Goal: Task Accomplishment & Management: Manage account settings

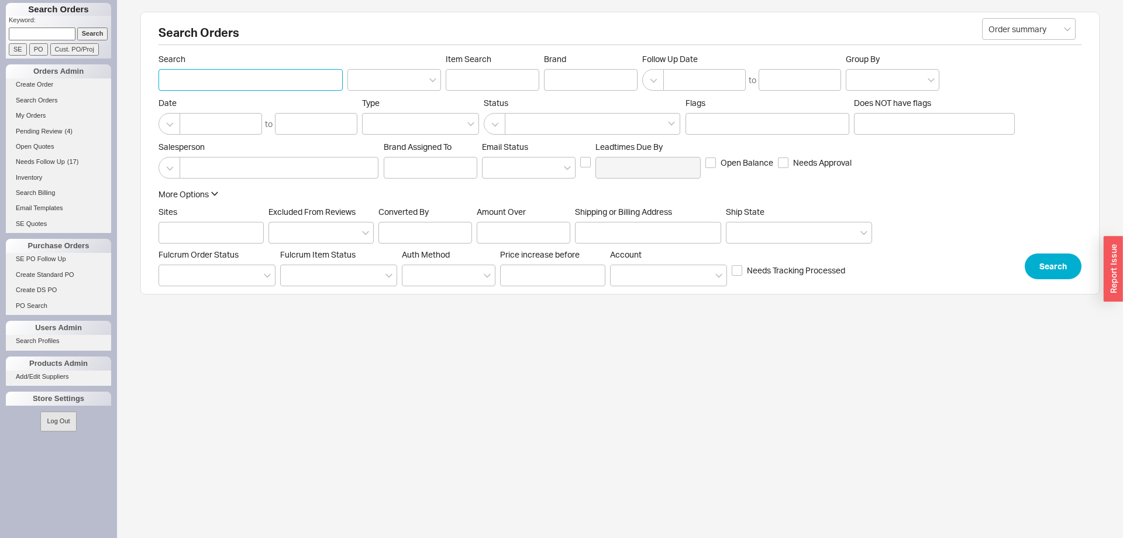
click at [209, 78] on input "Search" at bounding box center [251, 80] width 184 height 22
type input "sol klein"
click at [1051, 268] on button "Search" at bounding box center [1053, 264] width 57 height 26
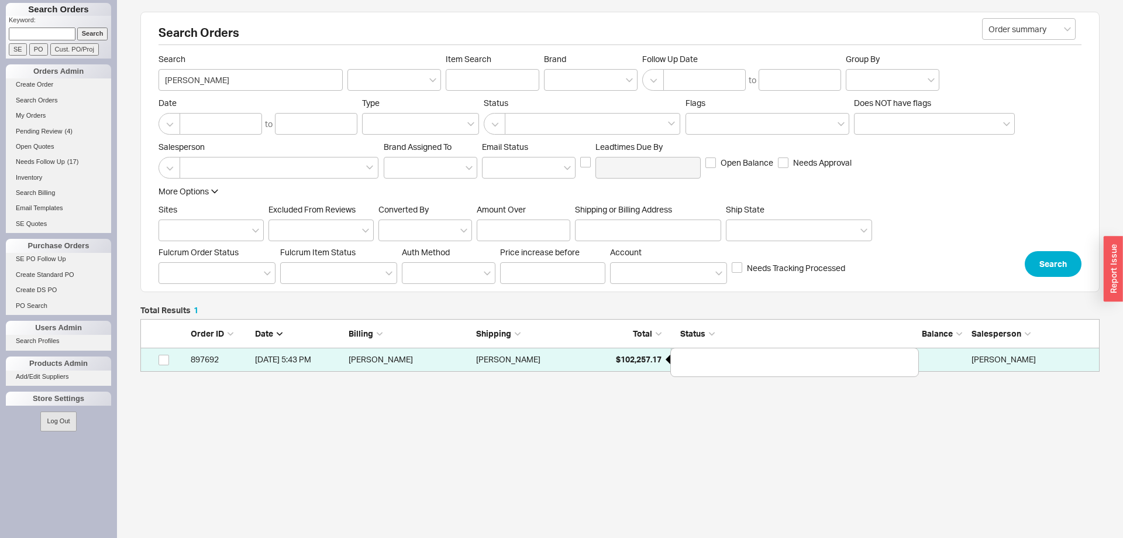
scroll to position [53, 960]
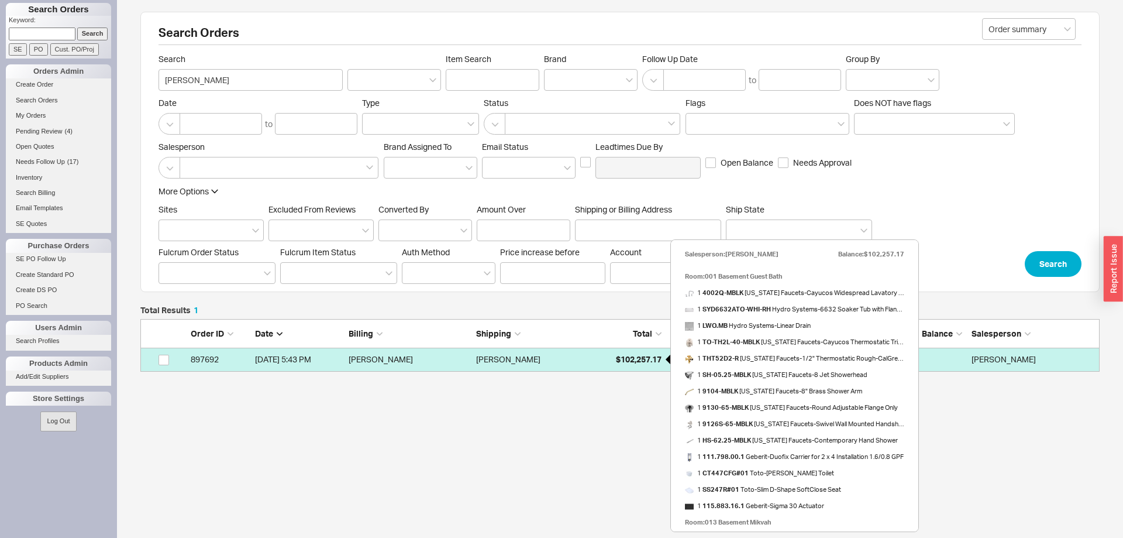
click at [614, 364] on div "$102,257.17" at bounding box center [632, 359] width 59 height 23
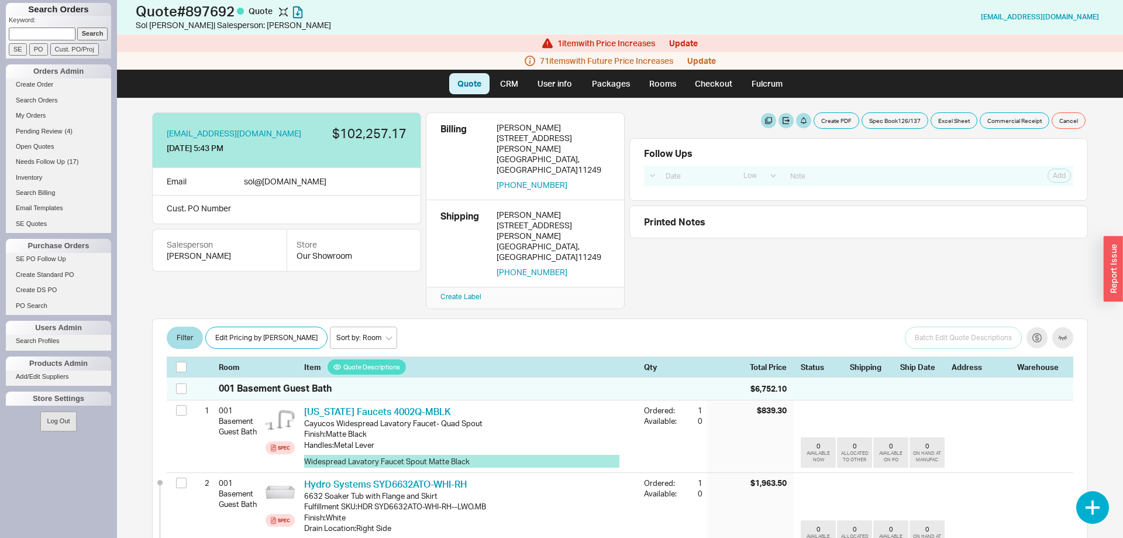
select select "LOW"
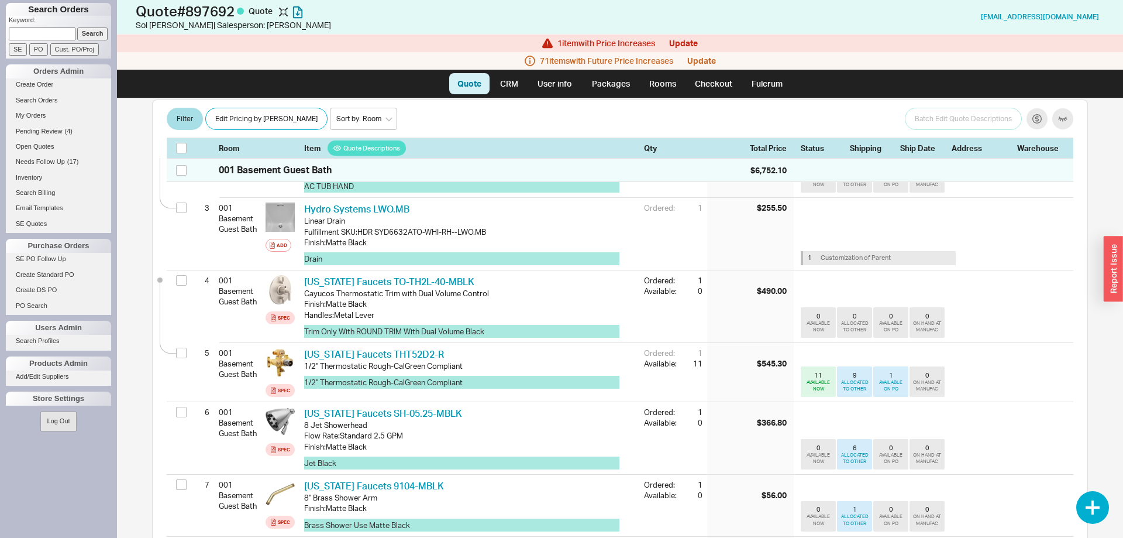
scroll to position [60, 0]
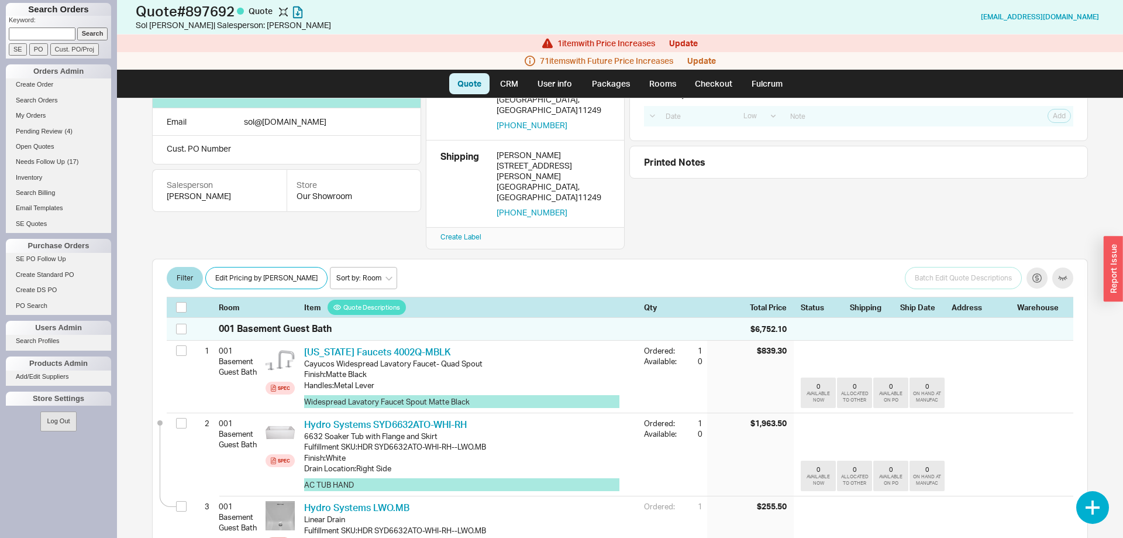
click at [707, 66] on div "71 item s with Future Price Increases Update" at bounding box center [620, 61] width 1006 height 18
click at [706, 60] on button "Update" at bounding box center [701, 60] width 29 height 9
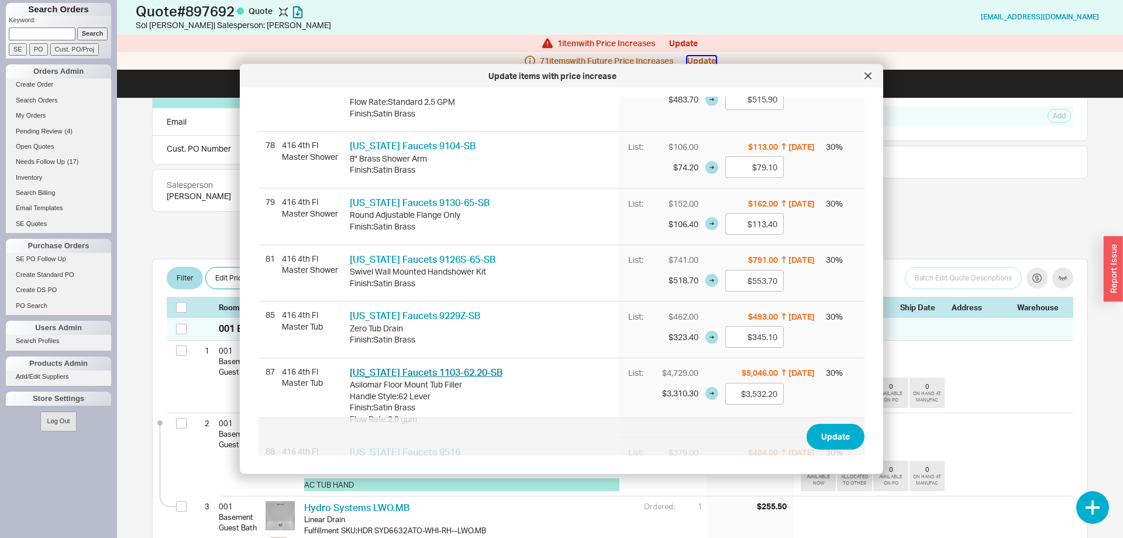
scroll to position [2387, 0]
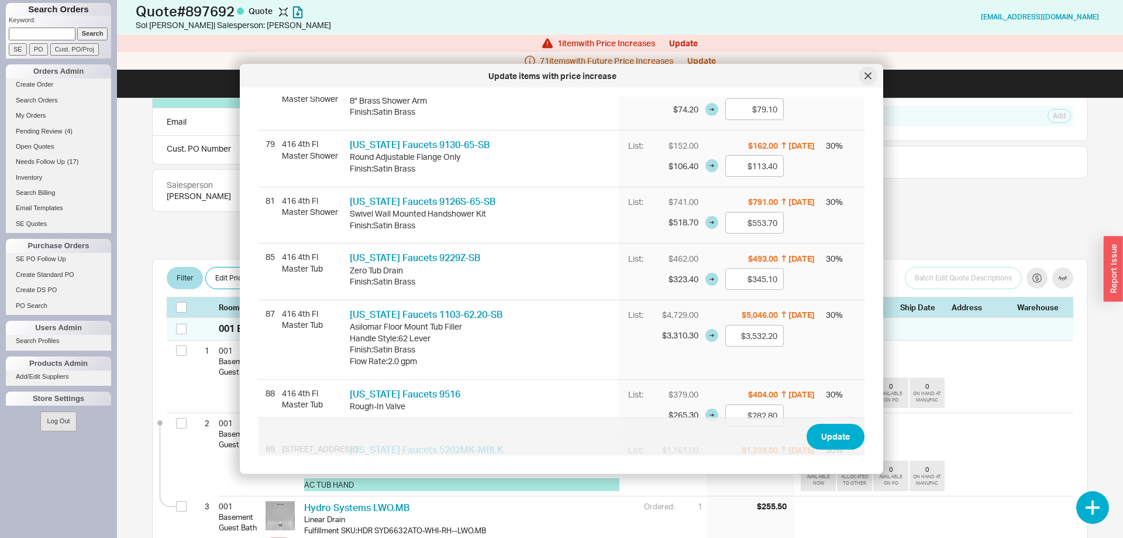
click at [865, 75] on icon at bounding box center [868, 76] width 7 height 7
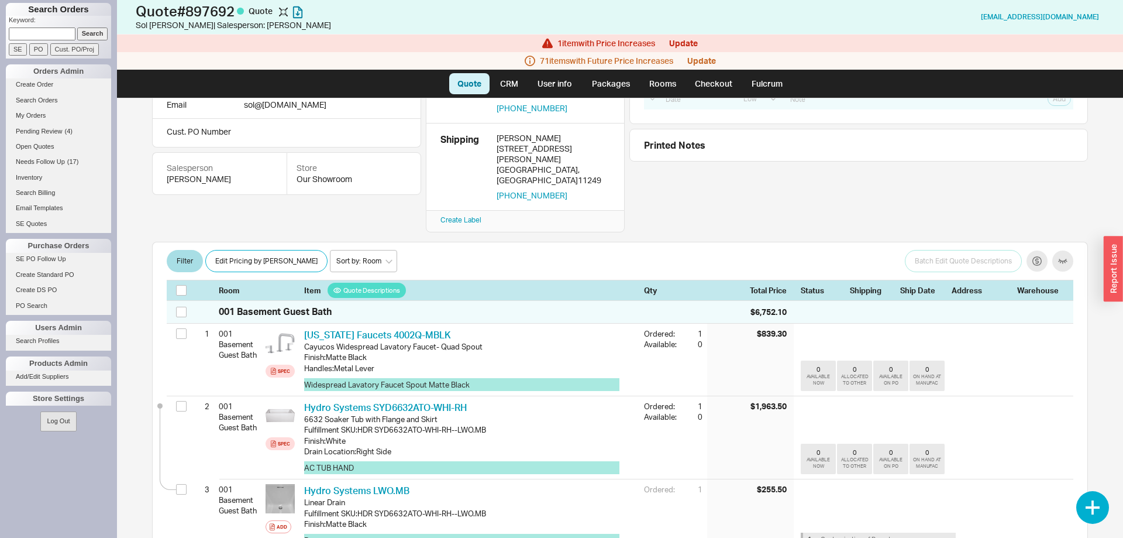
scroll to position [0, 0]
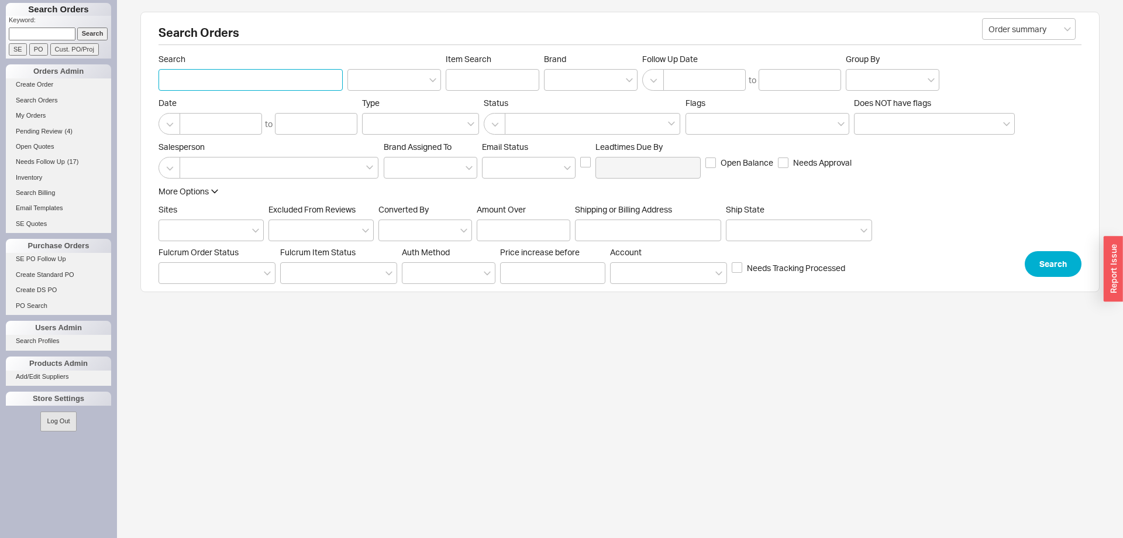
click at [236, 80] on input "Search" at bounding box center [251, 80] width 184 height 22
click at [621, 215] on label "Shipping or Billing Address" at bounding box center [648, 222] width 146 height 37
click at [621, 219] on input "Shipping or Billing Address" at bounding box center [648, 230] width 146 height 22
type input "923 ave i"
click at [1023, 257] on div "More Options Sites Excluded From Reviews Converted By Amount Over Shipping or B…" at bounding box center [620, 230] width 923 height 91
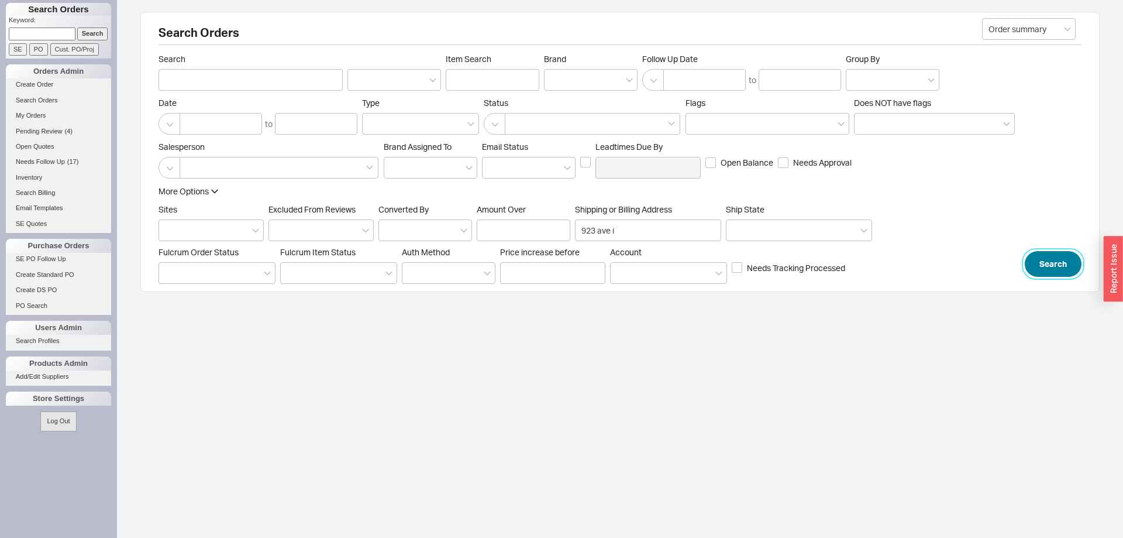
click at [1053, 264] on button "Search" at bounding box center [1053, 264] width 57 height 26
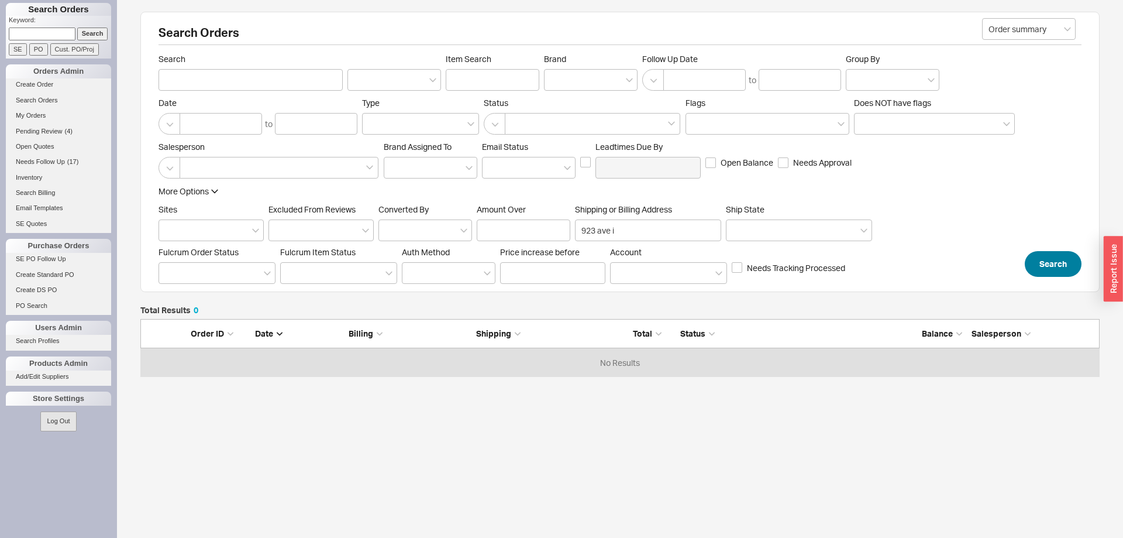
scroll to position [59, 960]
click at [624, 225] on input "923 ave i" at bounding box center [648, 230] width 146 height 22
drag, startPoint x: 624, startPoint y: 226, endPoint x: 477, endPoint y: 225, distance: 146.9
click at [575, 226] on input "923 ave i" at bounding box center [648, 230] width 146 height 22
type input "923"
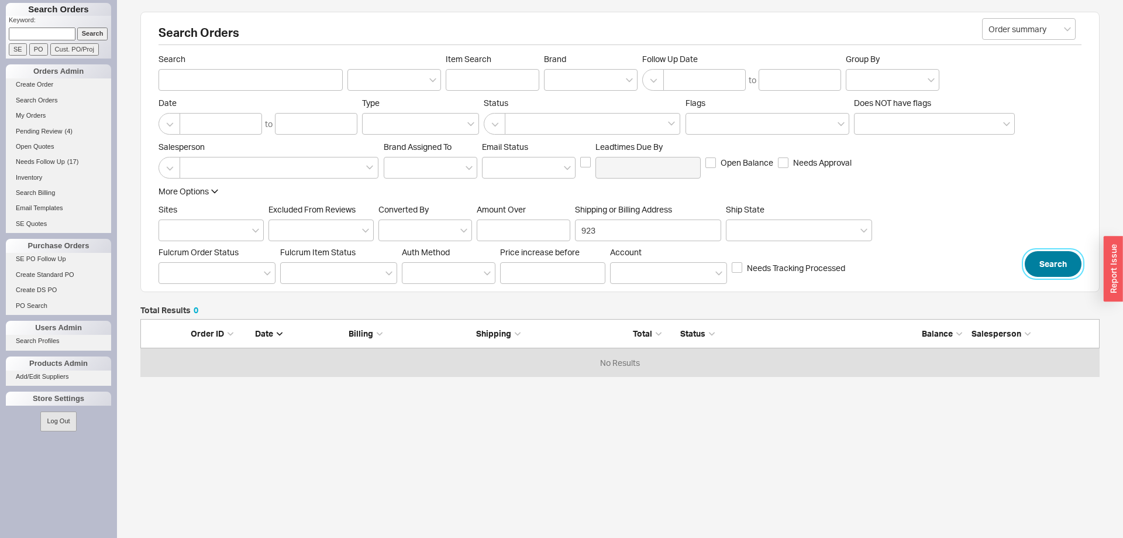
click at [1036, 268] on button "Search" at bounding box center [1053, 264] width 57 height 26
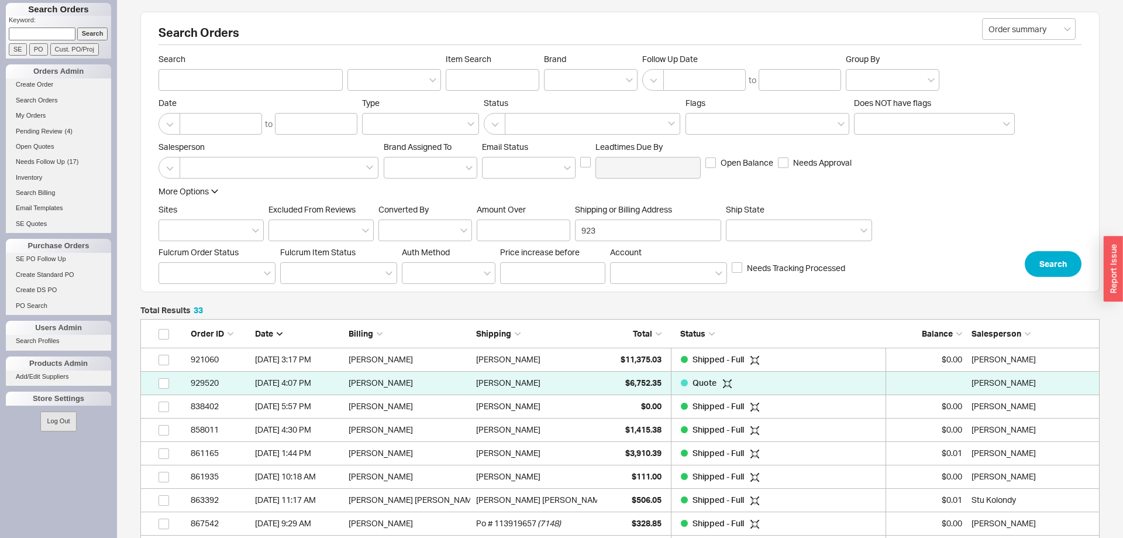
scroll to position [1, 1]
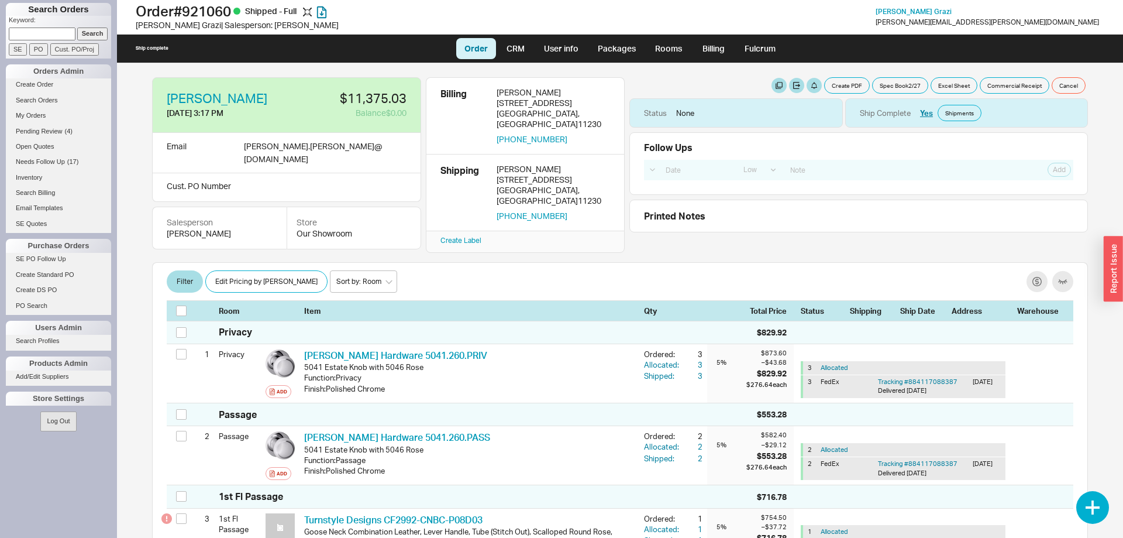
select select "LOW"
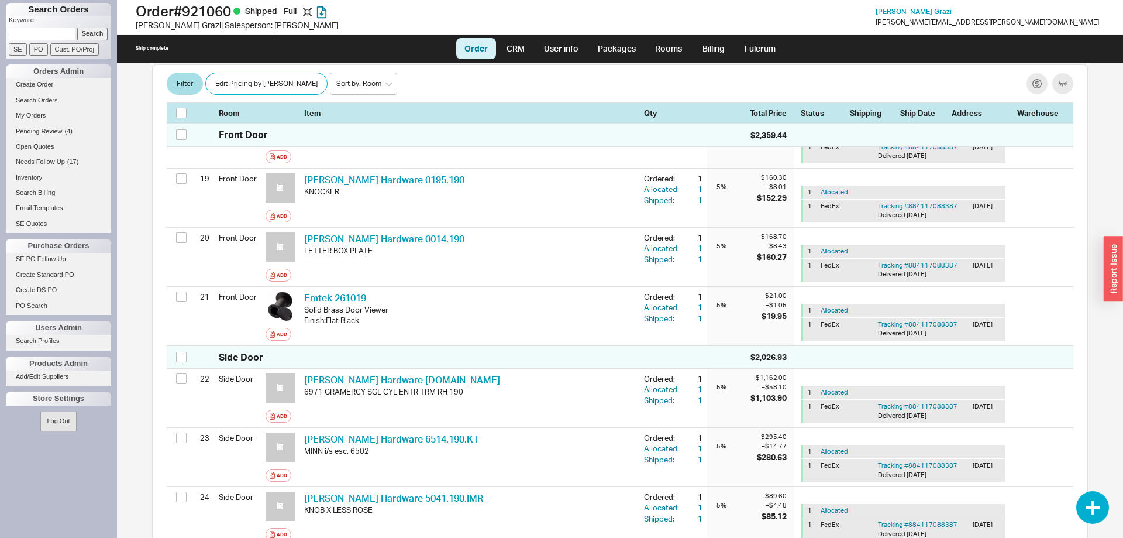
scroll to position [1432, 0]
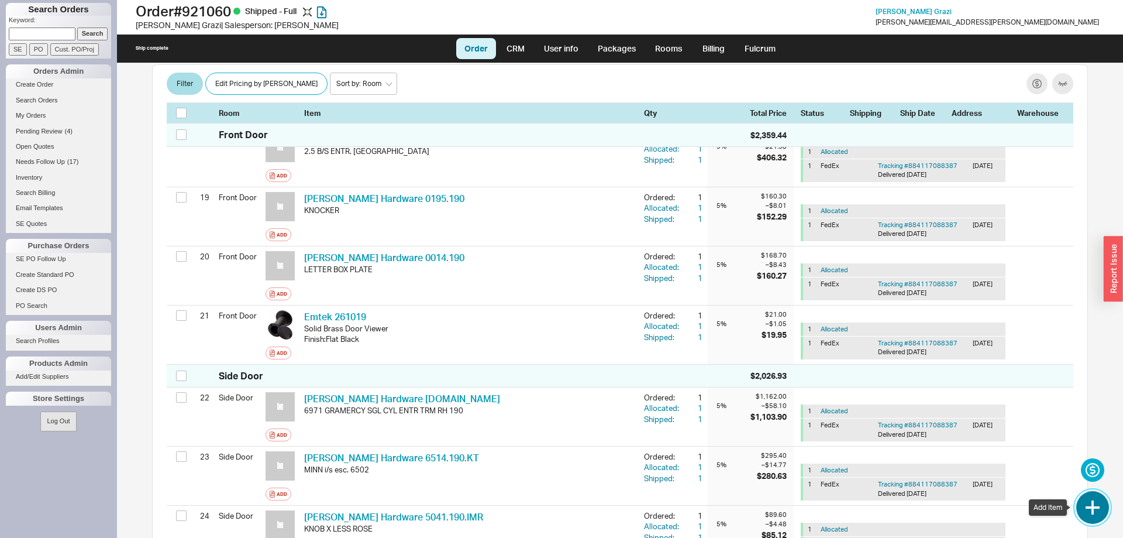
click at [1101, 513] on button "button" at bounding box center [1093, 507] width 33 height 33
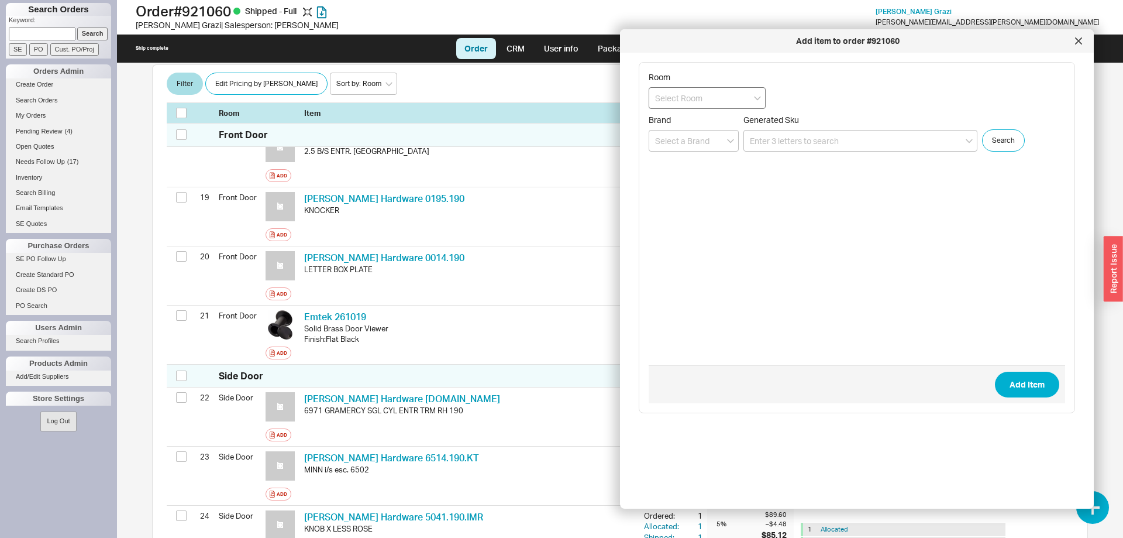
click at [720, 102] on input at bounding box center [707, 98] width 117 height 22
click at [677, 118] on div "Front Door" at bounding box center [707, 122] width 116 height 21
type input "Front Door"
click at [834, 137] on input at bounding box center [861, 141] width 234 height 22
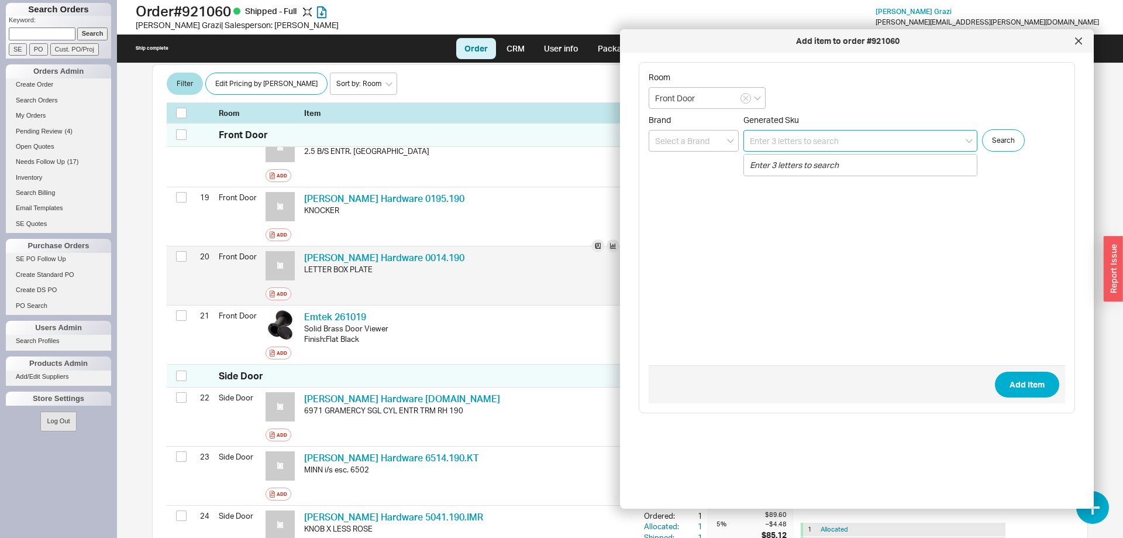
scroll to position [1313, 0]
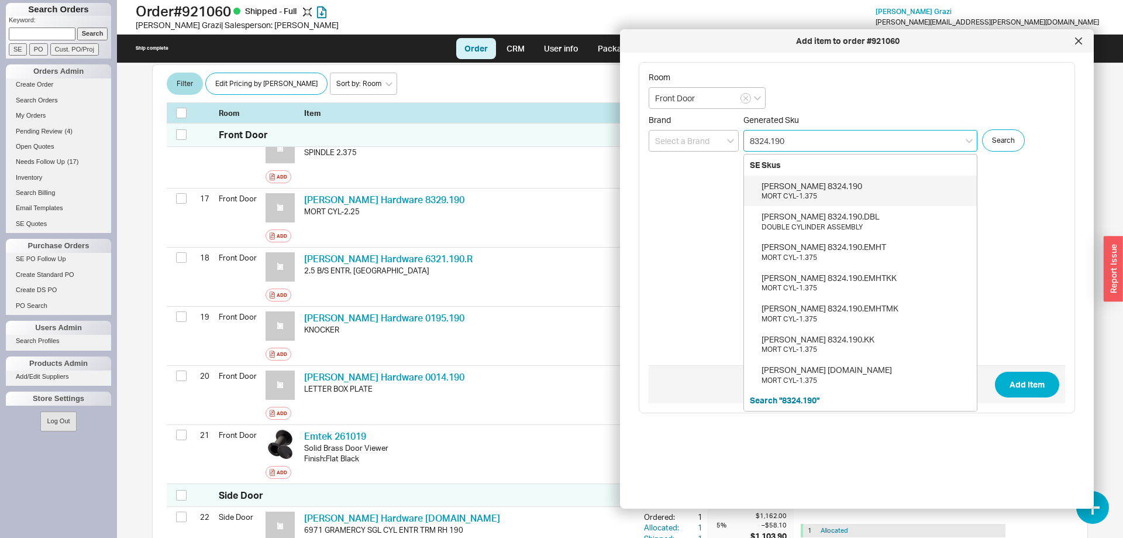
click at [845, 189] on div "Baldwin 8324.190" at bounding box center [866, 186] width 209 height 12
type input "8324.190"
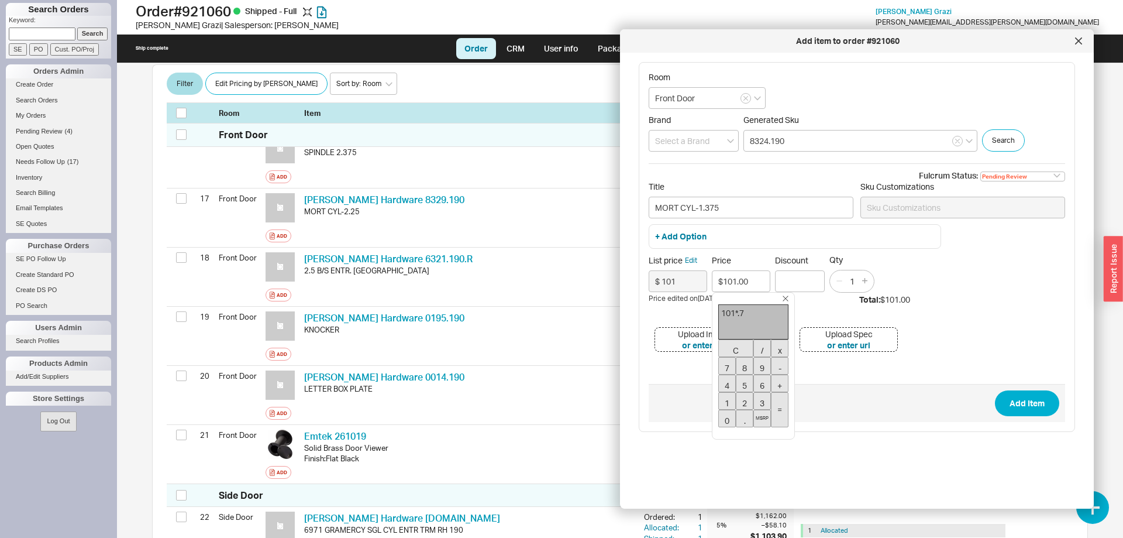
type input "$70.70"
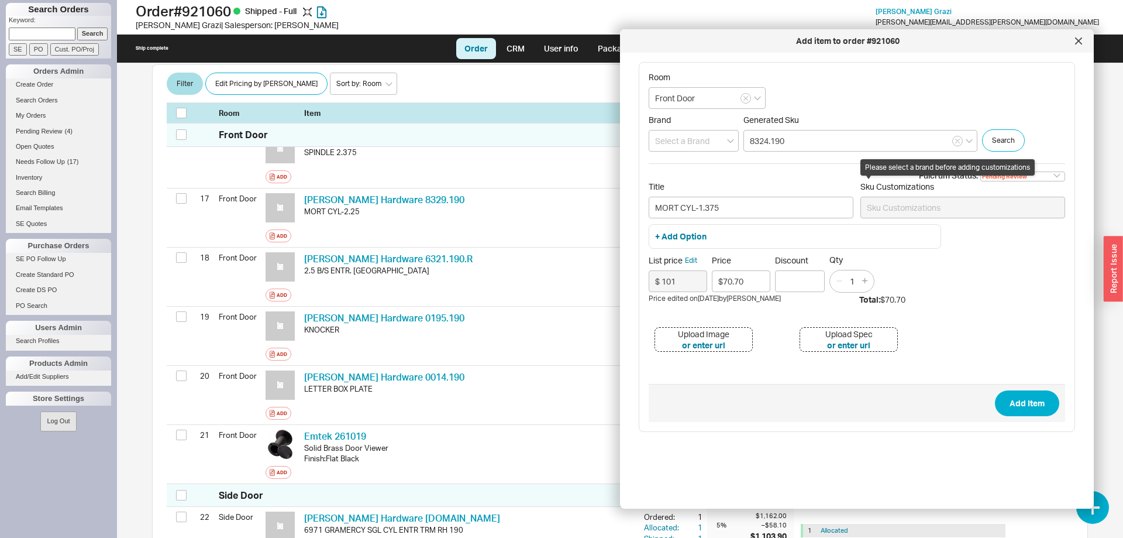
click at [1005, 174] on div "Please select a brand before adding customizations" at bounding box center [948, 167] width 174 height 16
click at [981, 171] on select "Pending Review None On Hold Call Before Ship Hold for Balance Wait For Cust. Ca…" at bounding box center [1023, 176] width 85 height 10
select select
click option "None" at bounding box center [0, 0] width 0 height 0
click at [709, 145] on input at bounding box center [694, 141] width 90 height 22
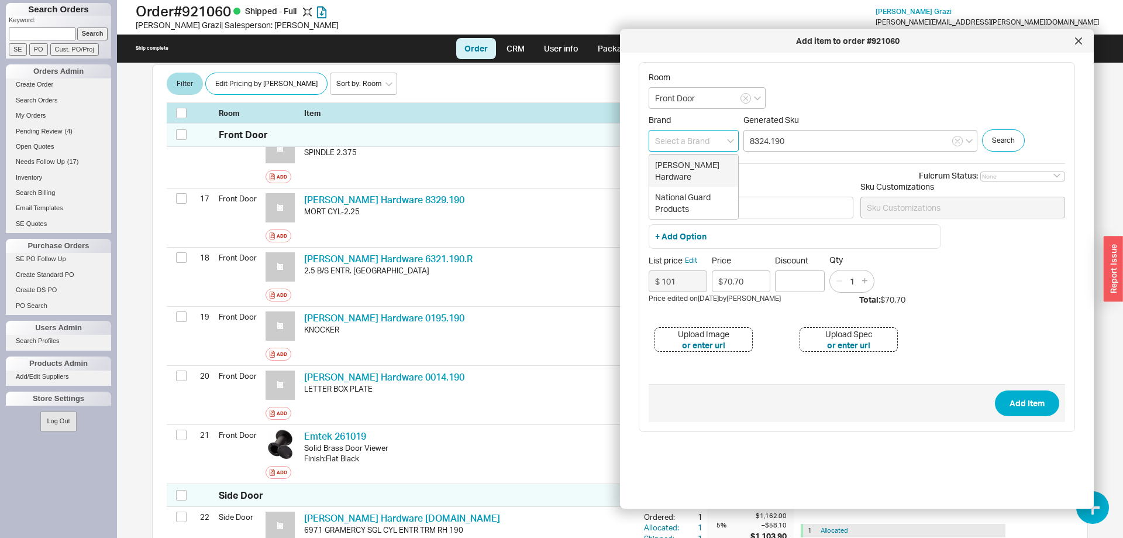
click at [704, 157] on div "Baldwin Hardware" at bounding box center [693, 170] width 89 height 32
type input "Baldwin Hardware"
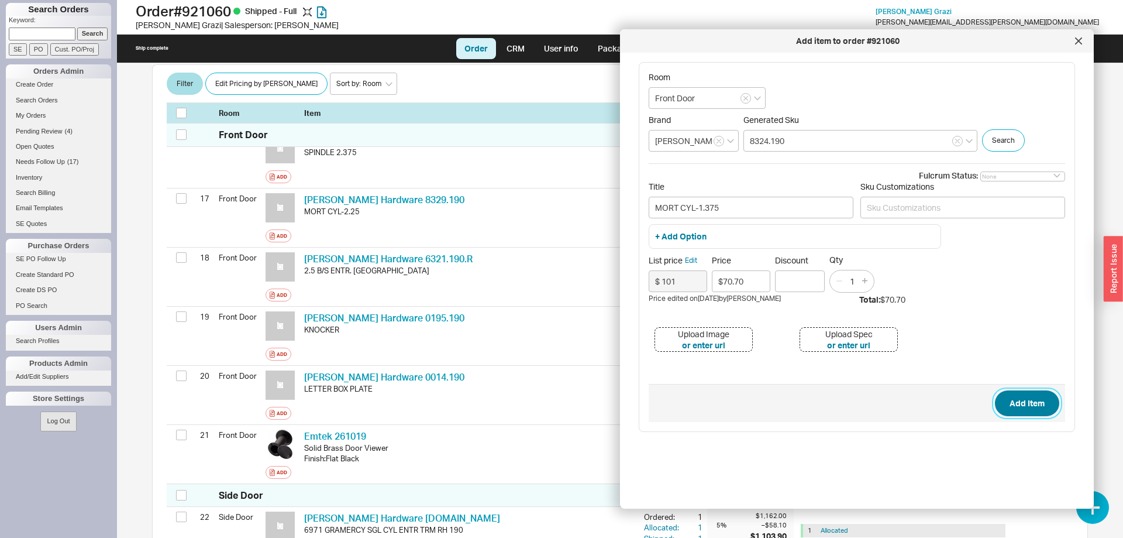
click at [1038, 404] on button "Add Item" at bounding box center [1027, 403] width 64 height 26
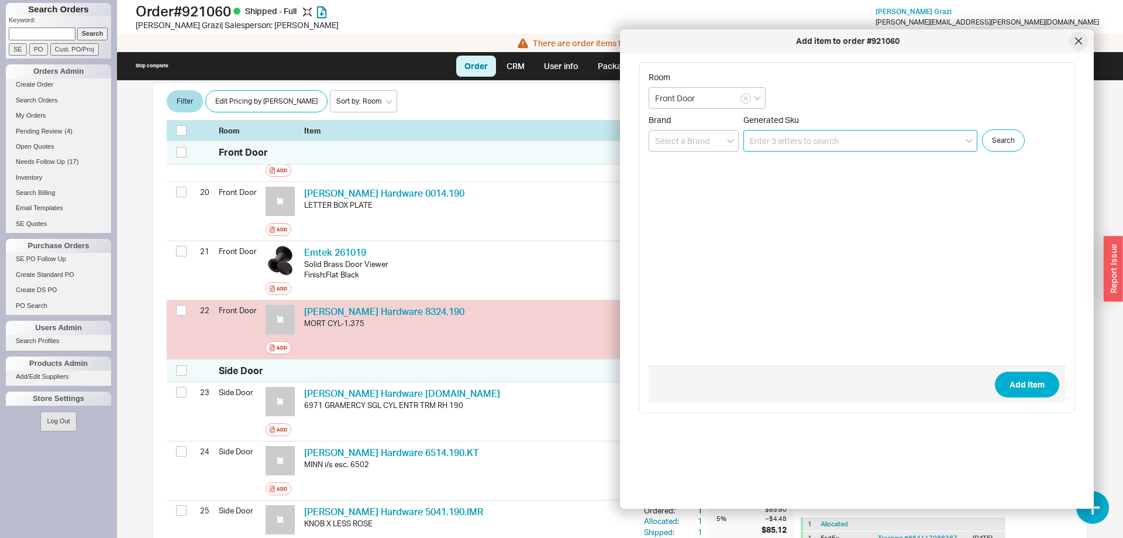
scroll to position [1518, 0]
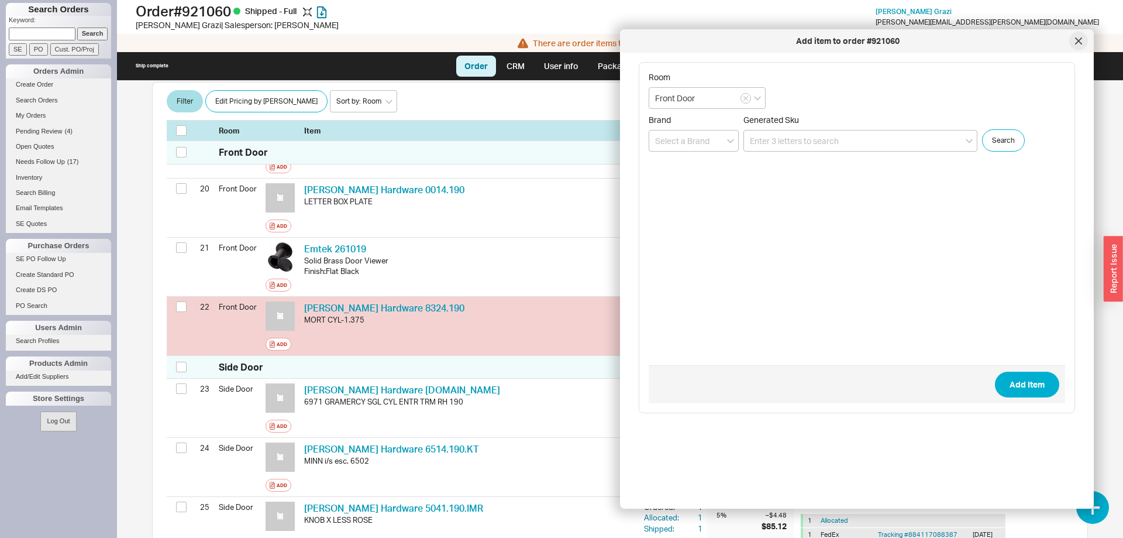
click at [1082, 43] on div at bounding box center [1079, 41] width 19 height 19
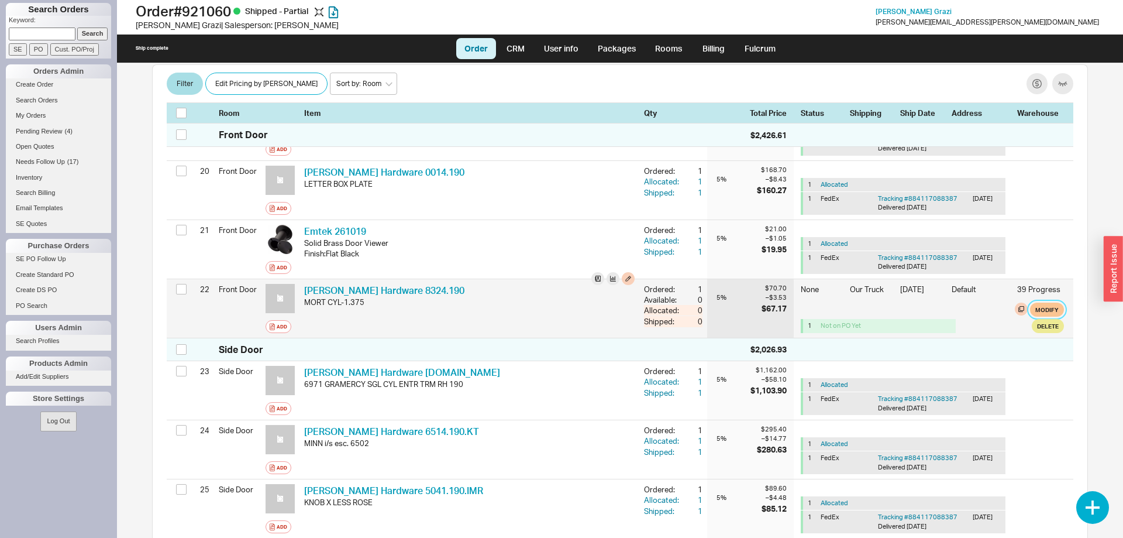
click at [1047, 302] on button "Modify" at bounding box center [1047, 309] width 34 height 14
select select "8"
select select "3"
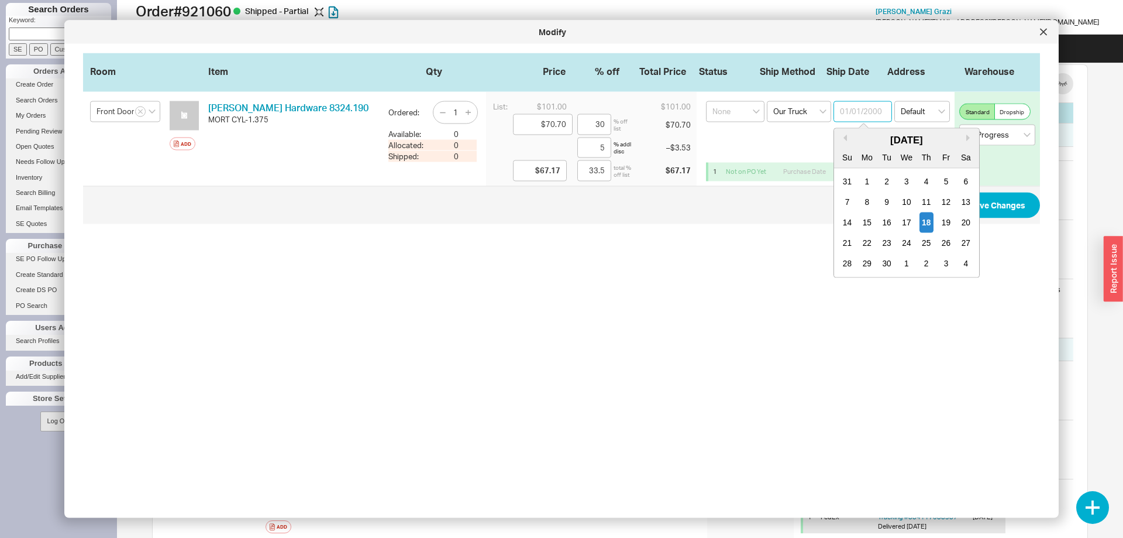
click at [858, 111] on input at bounding box center [863, 111] width 59 height 21
click at [928, 216] on div "18" at bounding box center [927, 222] width 14 height 20
type input "09/18/2025"
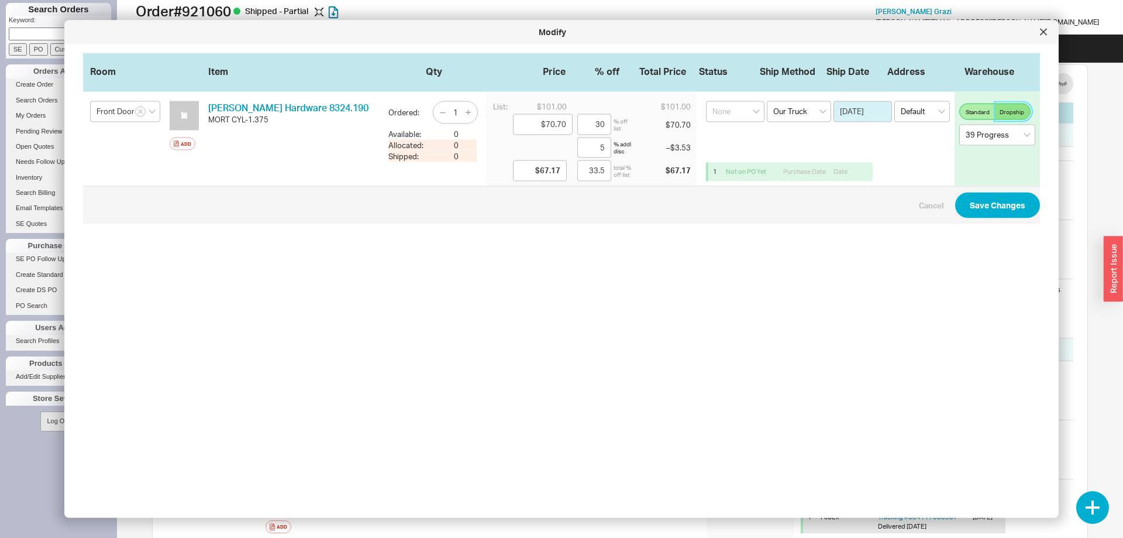
click at [1013, 111] on span "Dropship" at bounding box center [1012, 111] width 25 height 9
click at [0, 0] on input "Dropship" at bounding box center [0, 0] width 0 height 0
select select "682"
click at [767, 101] on select "Select an option Ground LTL Our Truck --------------- Customer Pickup - Showroo…" at bounding box center [799, 111] width 64 height 21
click at [974, 113] on span "Standard" at bounding box center [978, 111] width 24 height 9
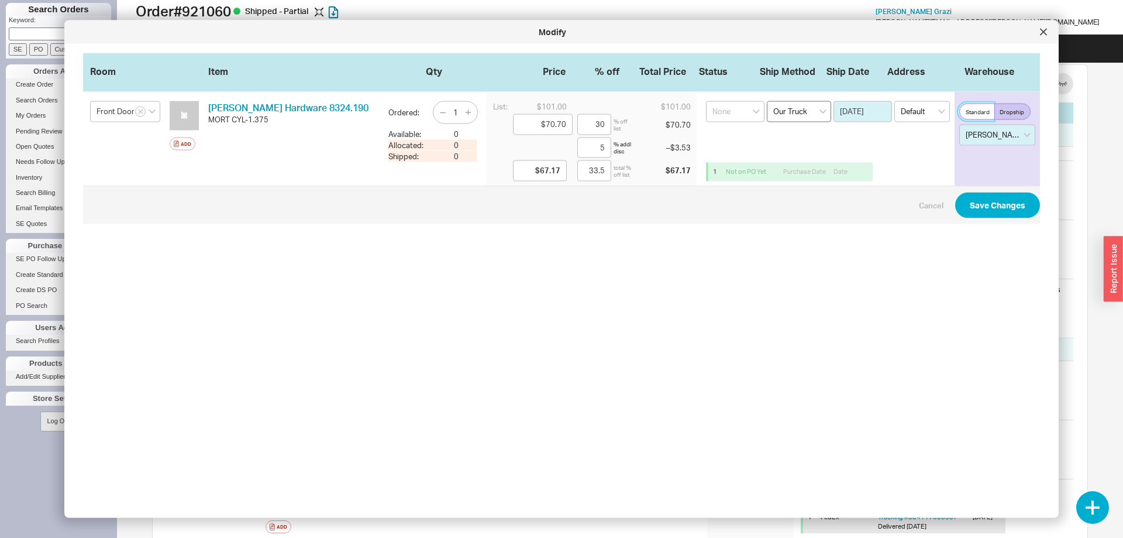
click at [0, 0] on input "Standard" at bounding box center [0, 0] width 0 height 0
click at [767, 101] on select "Select an option Ground LTL Our Truck --------------- Customer Pickup - Showroo…" at bounding box center [799, 111] width 64 height 21
click at [960, 125] on select "Select an option Showroom 39 Progress 939 Lehigh Quality Bath" at bounding box center [998, 135] width 76 height 21
select select "2"
click option "Showroom" at bounding box center [0, 0] width 0 height 0
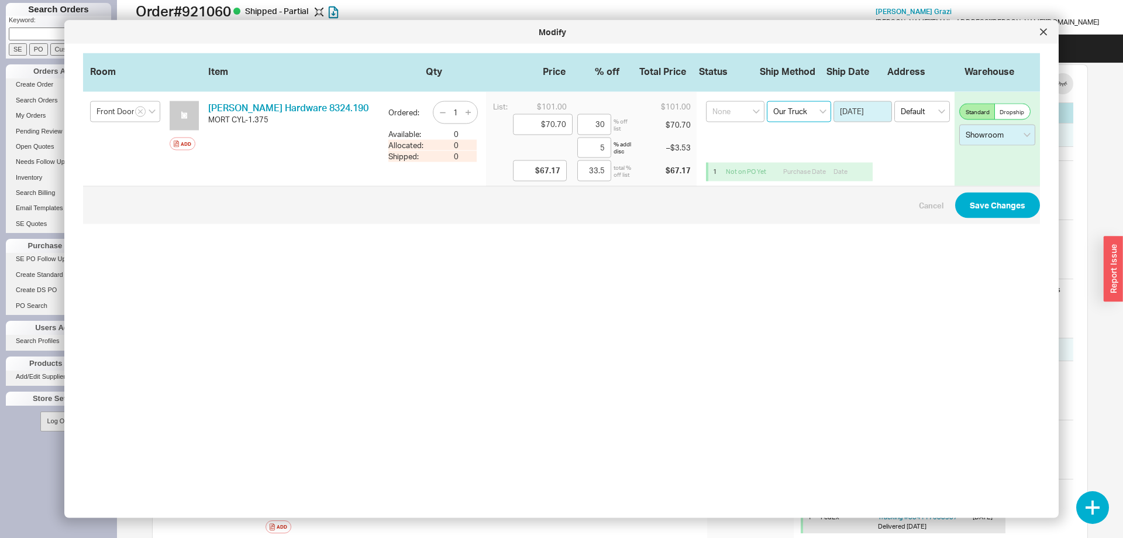
click at [767, 101] on select "Select an option Ground LTL Our Truck --------------- Customer Pickup - Showroo…" at bounding box center [799, 111] width 64 height 21
select select "10"
click option "Customer Pickup - Showroom" at bounding box center [0, 0] width 0 height 0
click at [986, 211] on button "Save Changes" at bounding box center [997, 205] width 85 height 26
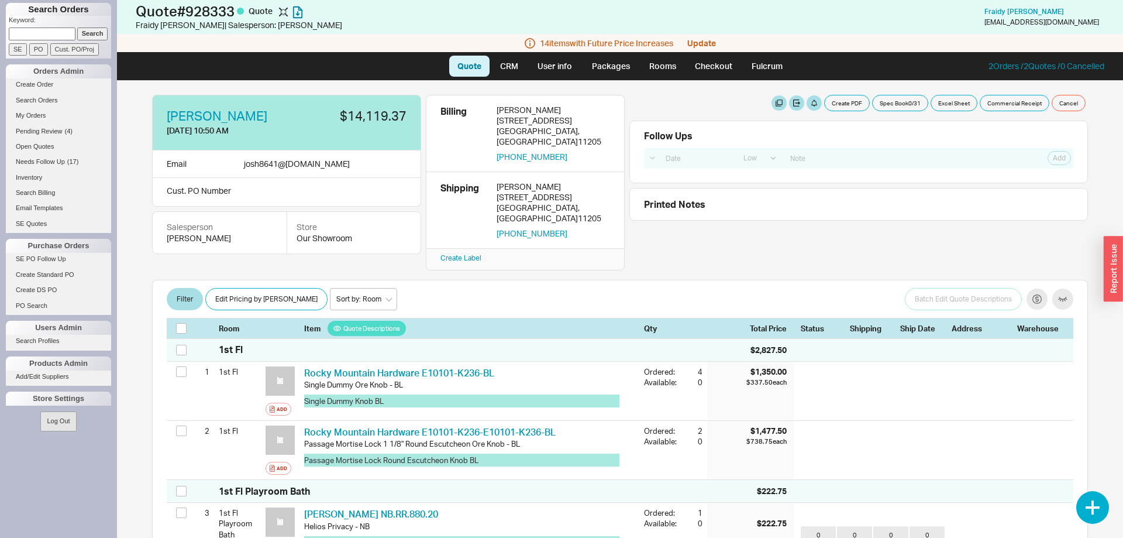
select select "LOW"
click at [844, 102] on button "Create PDF" at bounding box center [847, 103] width 46 height 16
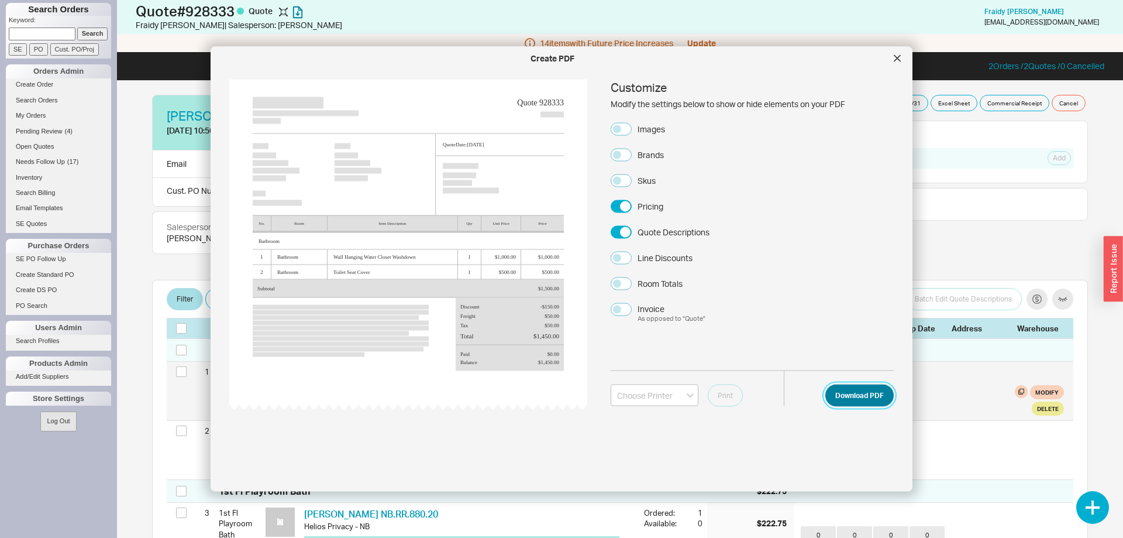
click at [865, 394] on button "Download PDF" at bounding box center [860, 395] width 68 height 22
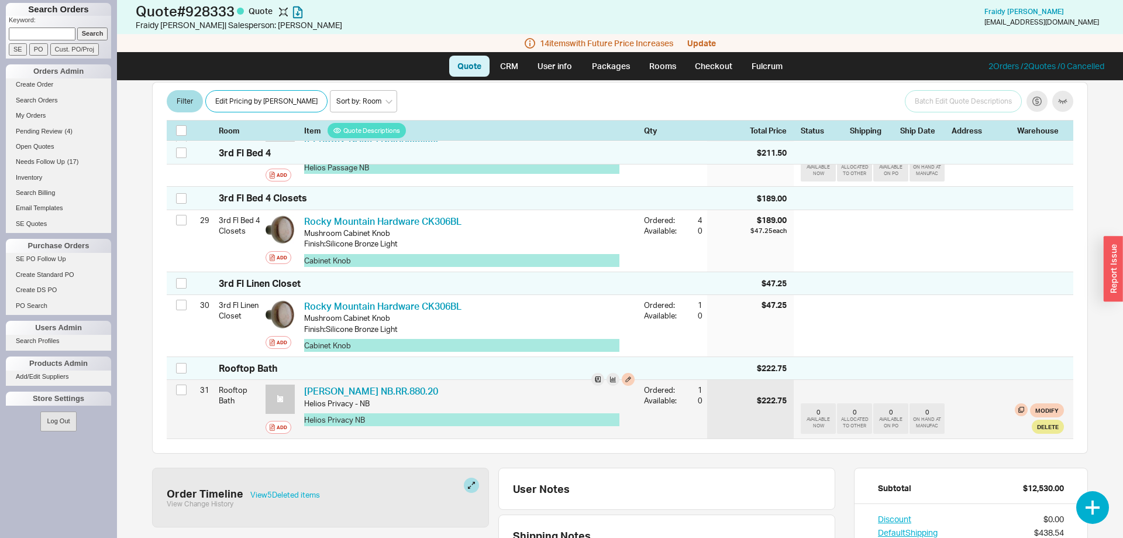
scroll to position [2561, 0]
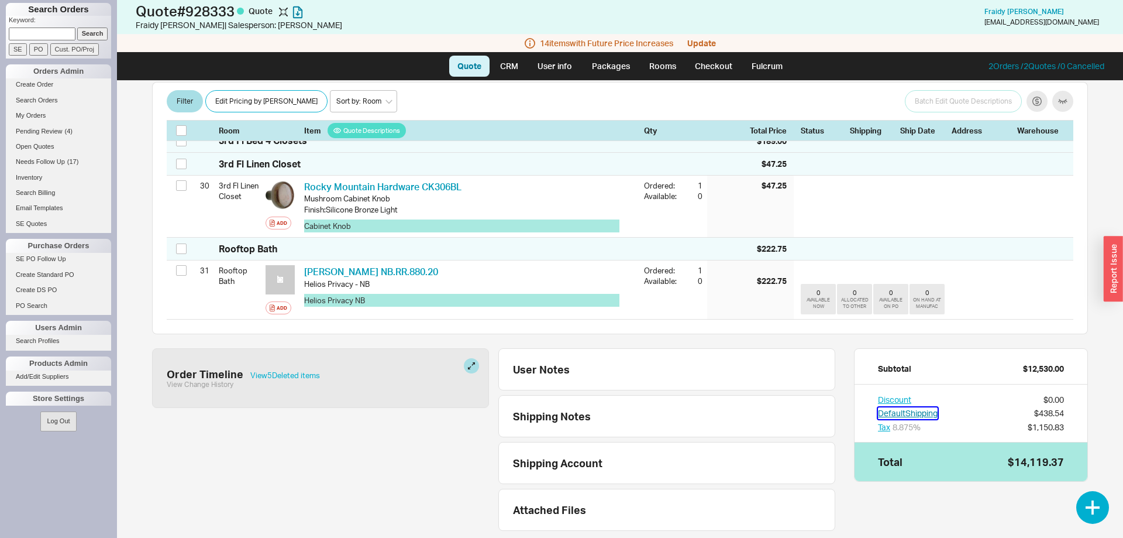
click at [922, 407] on button "Default Shipping" at bounding box center [908, 413] width 60 height 12
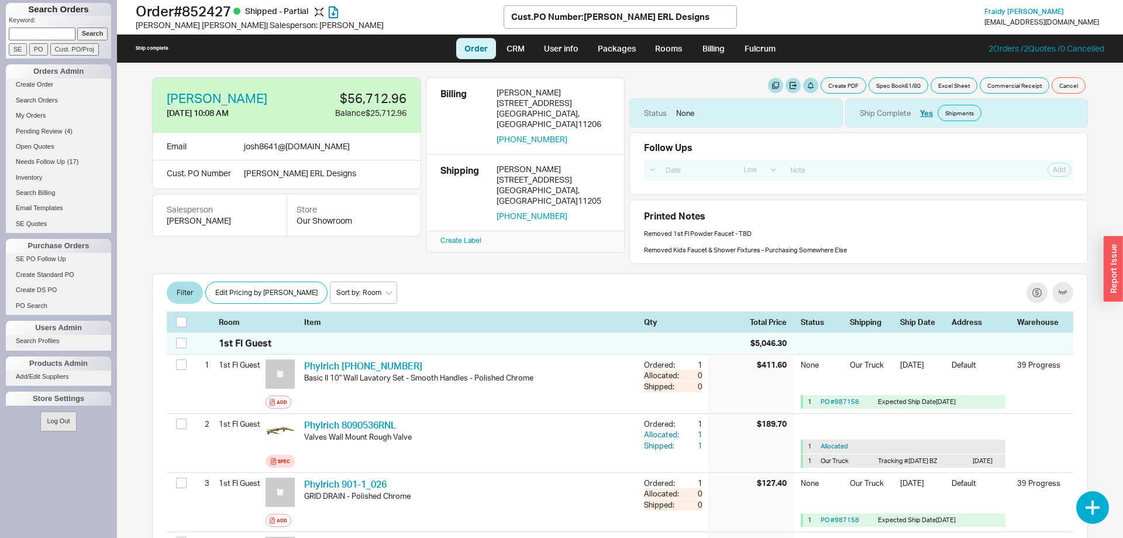
select select "LOW"
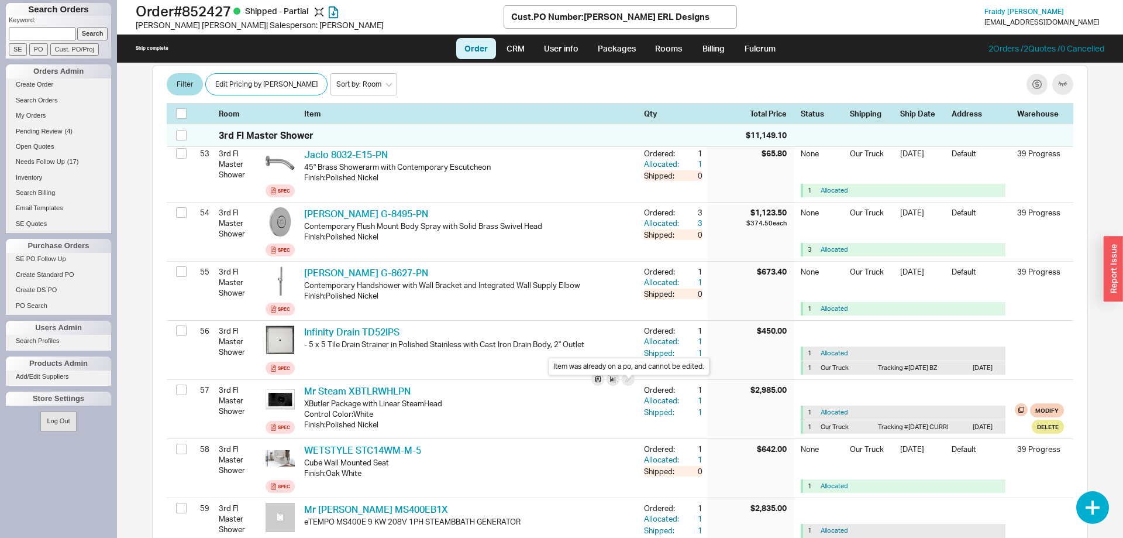
scroll to position [3402, 0]
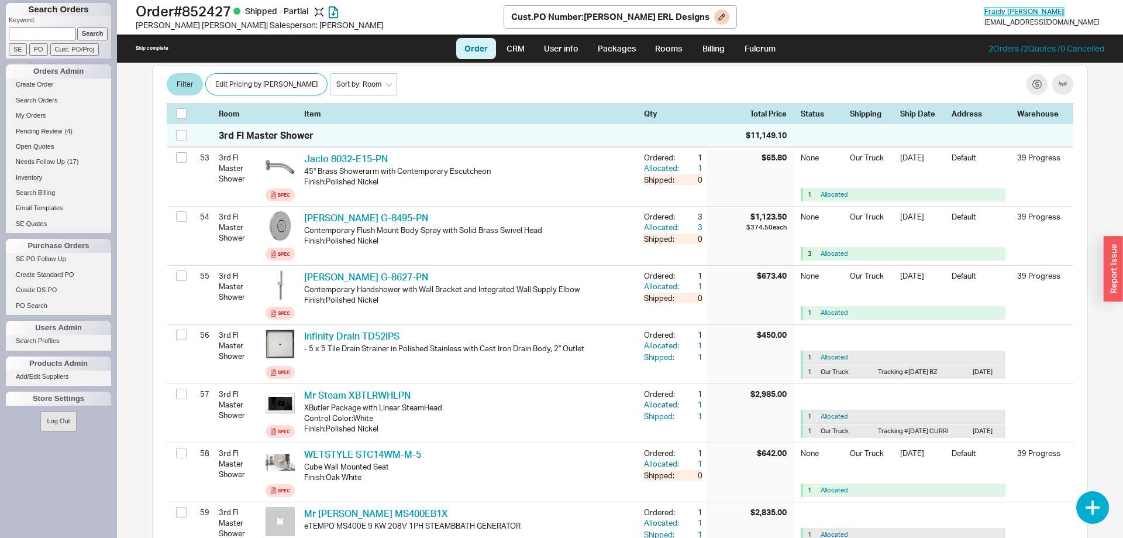
click at [1048, 10] on span "[PERSON_NAME]" at bounding box center [1025, 11] width 80 height 9
click at [1035, 10] on span "[PERSON_NAME]" at bounding box center [1025, 11] width 80 height 9
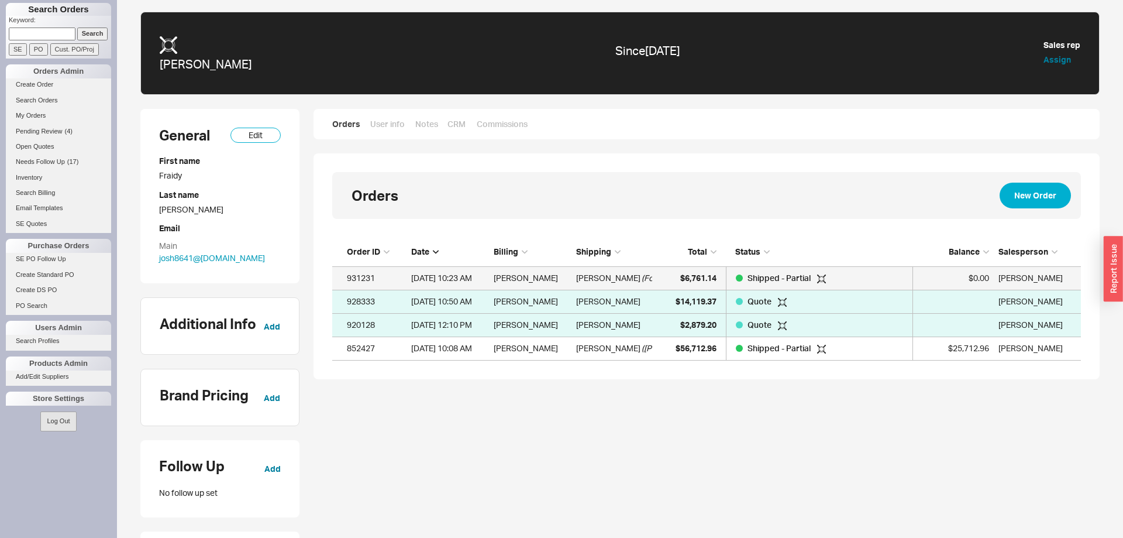
scroll to position [123, 749]
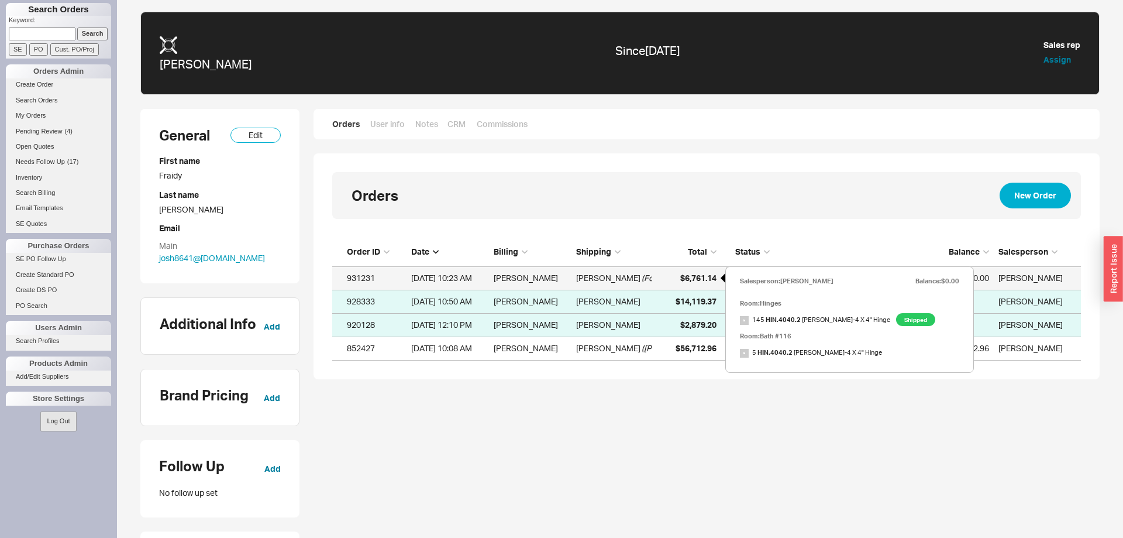
click at [682, 281] on span "$6,761.14" at bounding box center [698, 278] width 36 height 10
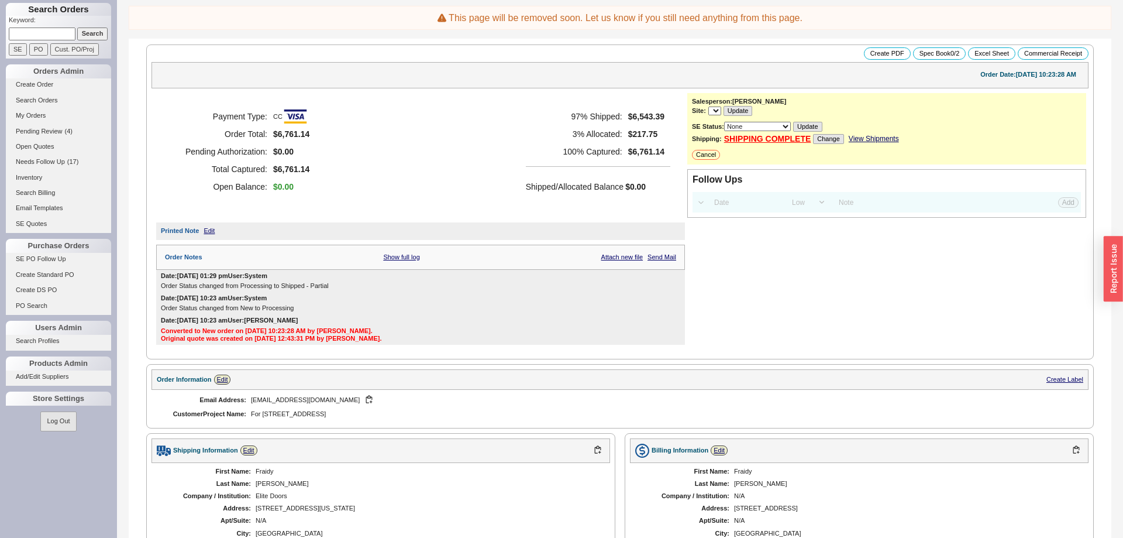
select select "LOW"
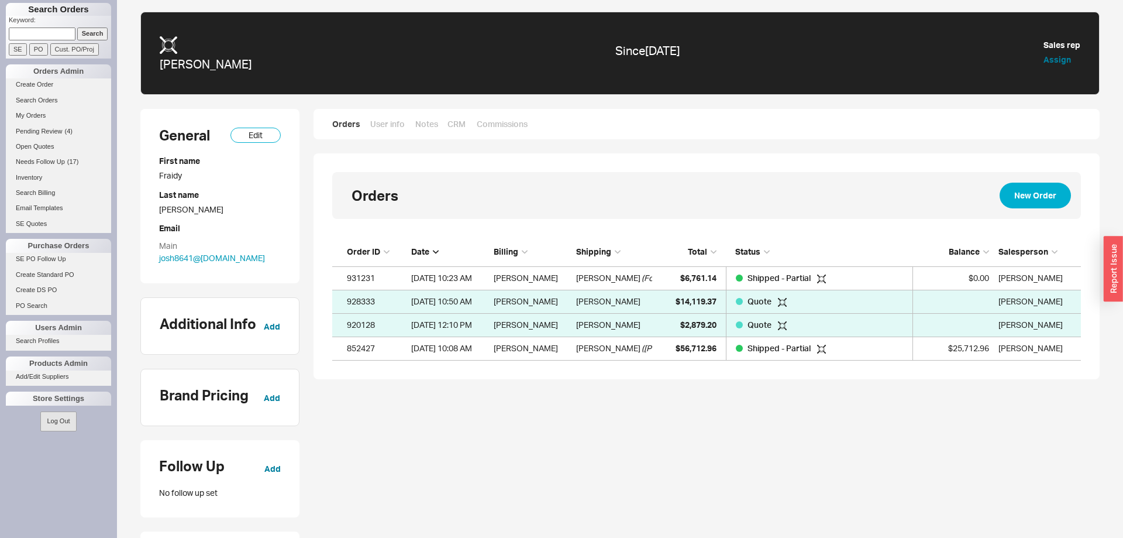
scroll to position [123, 749]
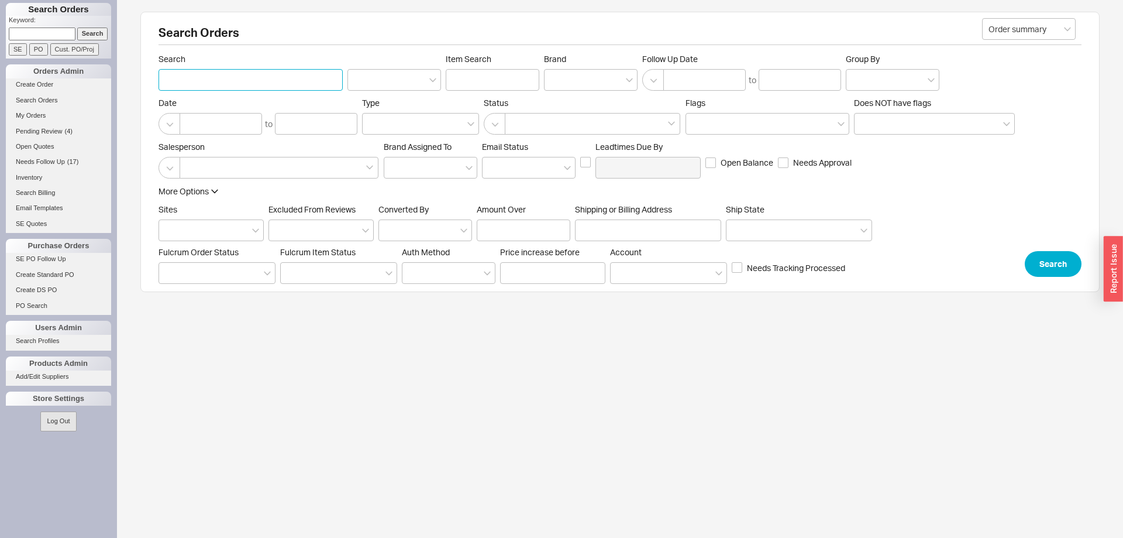
click at [255, 86] on input "Search" at bounding box center [251, 80] width 184 height 22
type input "932504"
click at [1061, 264] on button "Search" at bounding box center [1053, 264] width 57 height 26
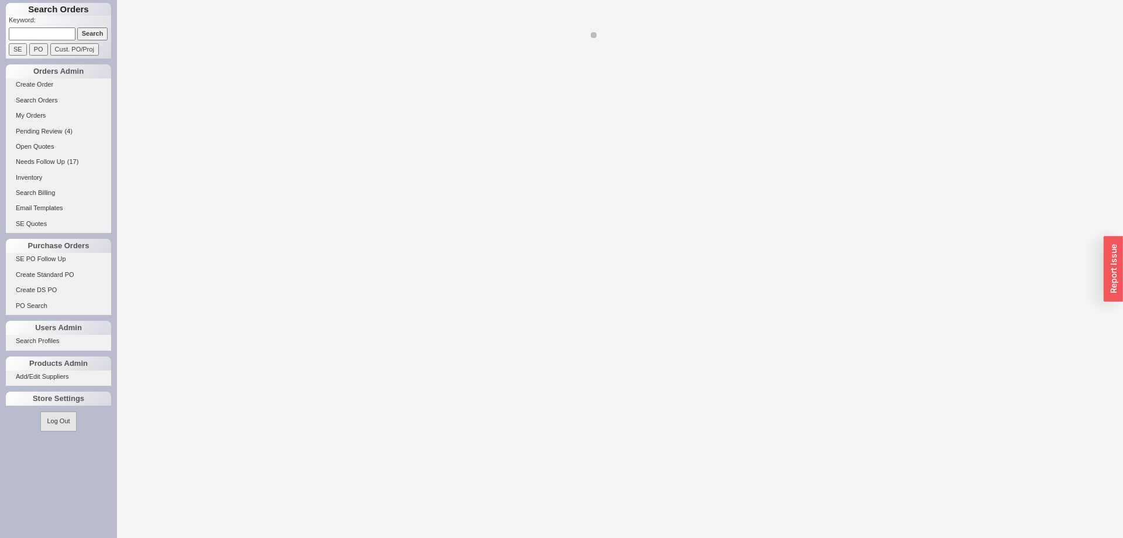
select select "LOW"
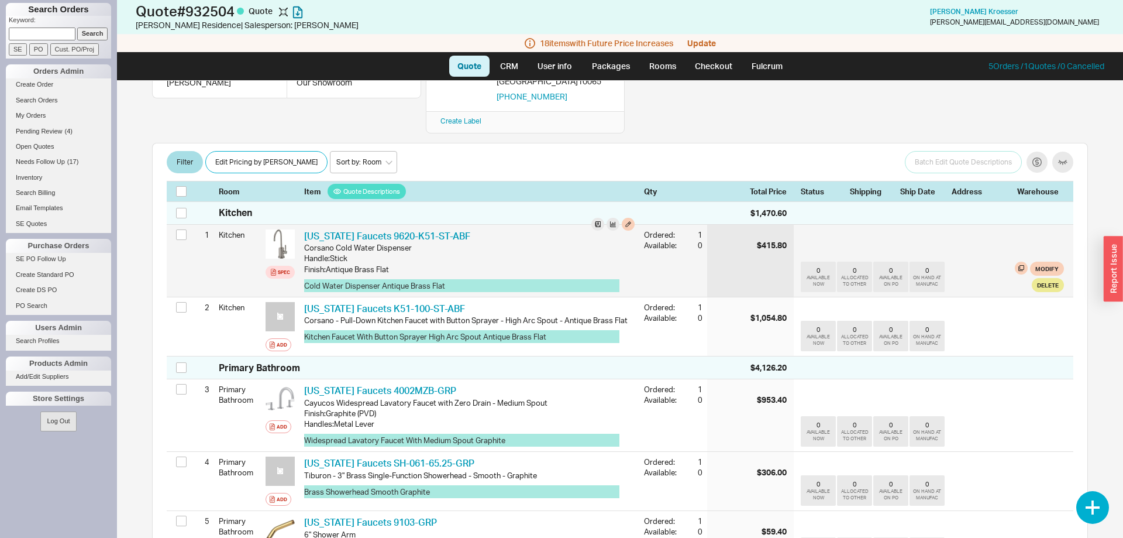
scroll to position [119, 0]
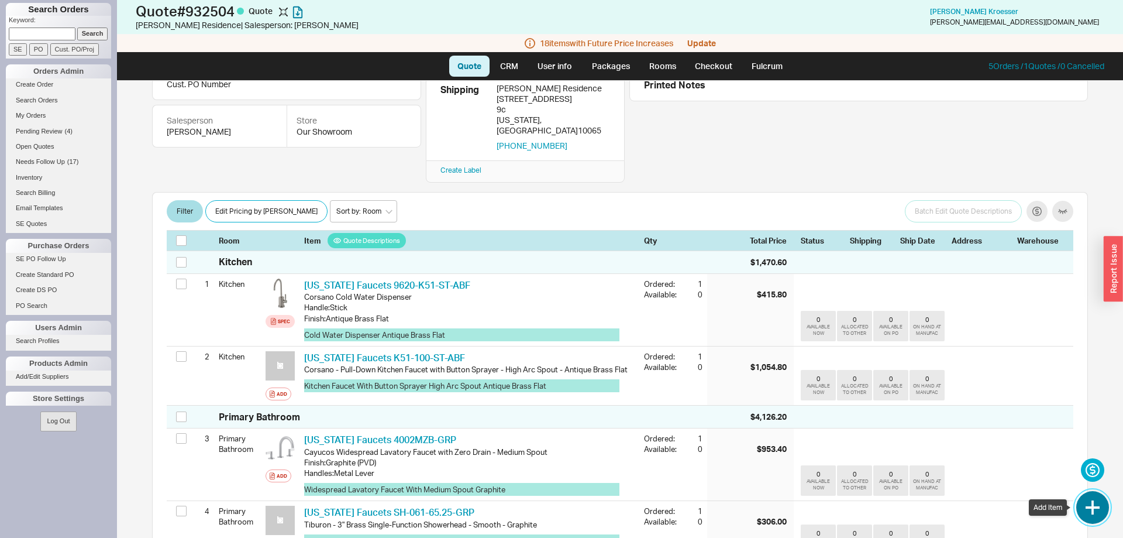
click at [1089, 501] on button "button" at bounding box center [1093, 507] width 33 height 33
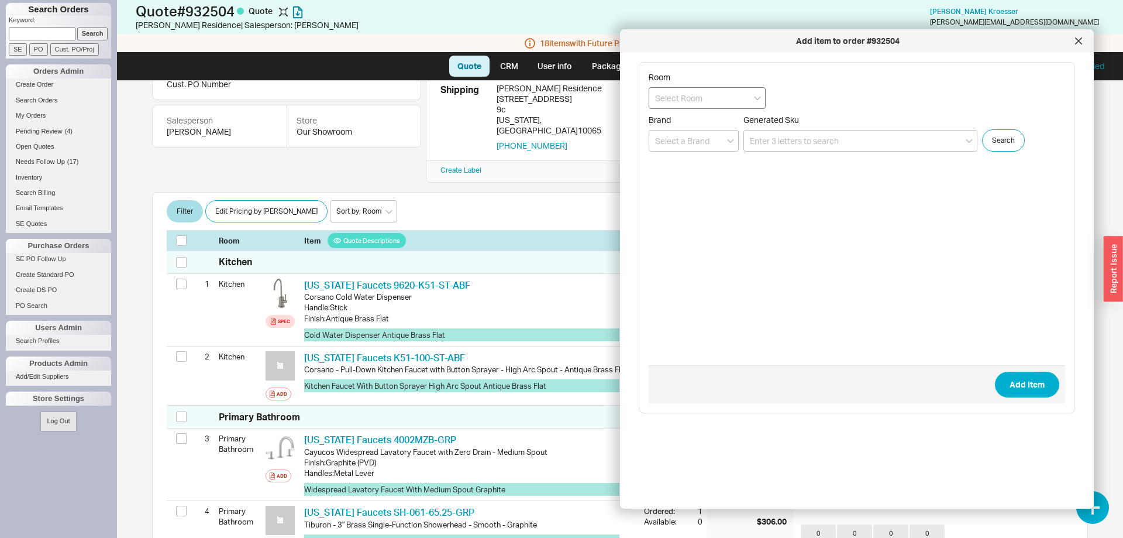
click at [704, 95] on input at bounding box center [707, 98] width 117 height 22
click at [690, 122] on div "Kitchen" at bounding box center [707, 122] width 116 height 21
type input "Kitchen"
click at [823, 136] on input at bounding box center [861, 141] width 234 height 22
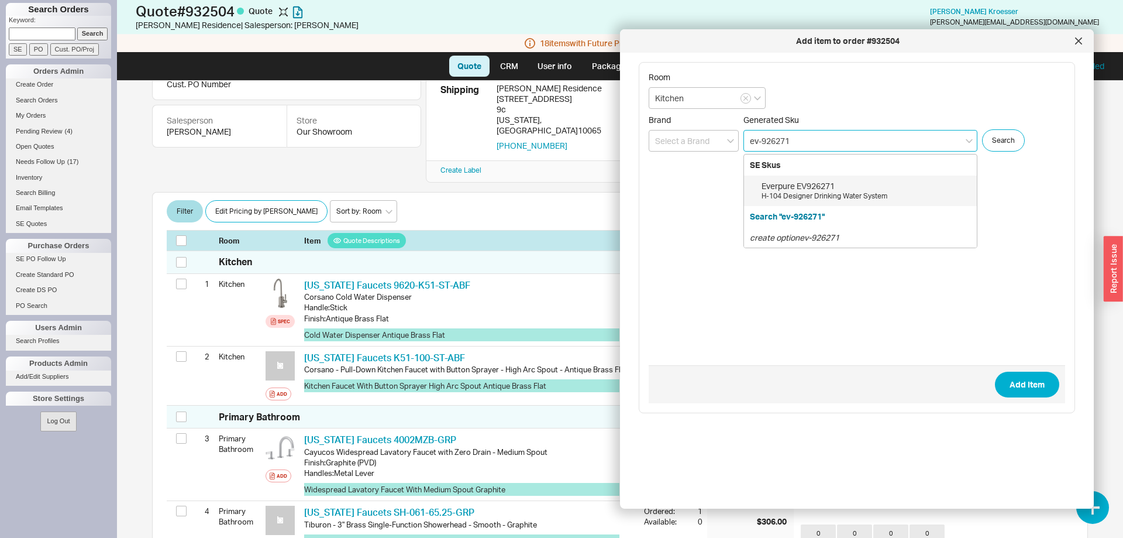
click at [870, 178] on div "Everpure EV926271 H-104 Designer Drinking Water System" at bounding box center [860, 191] width 233 height 30
type input "EV926271"
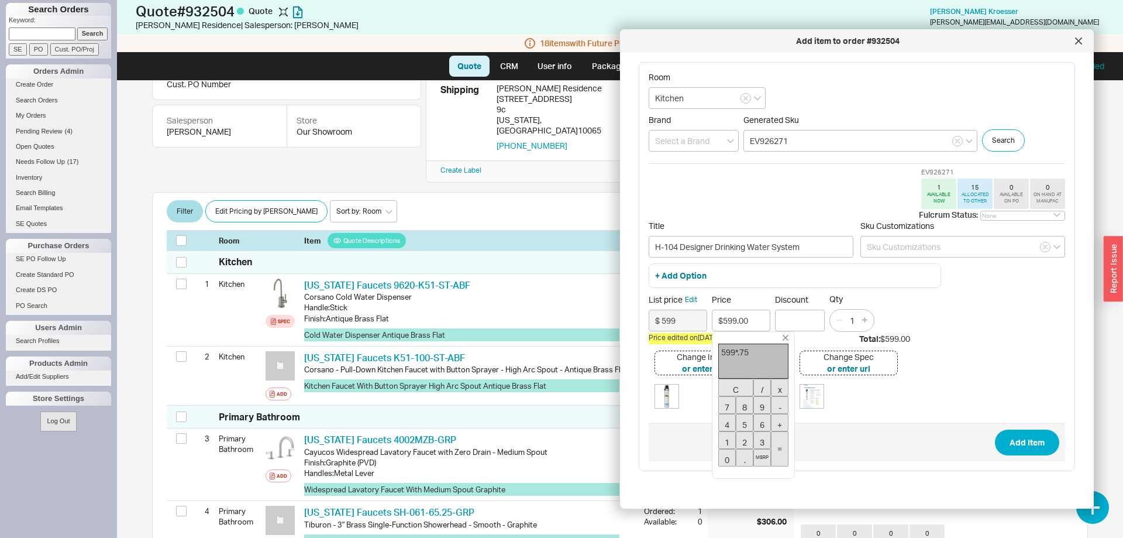
type input "$449.25"
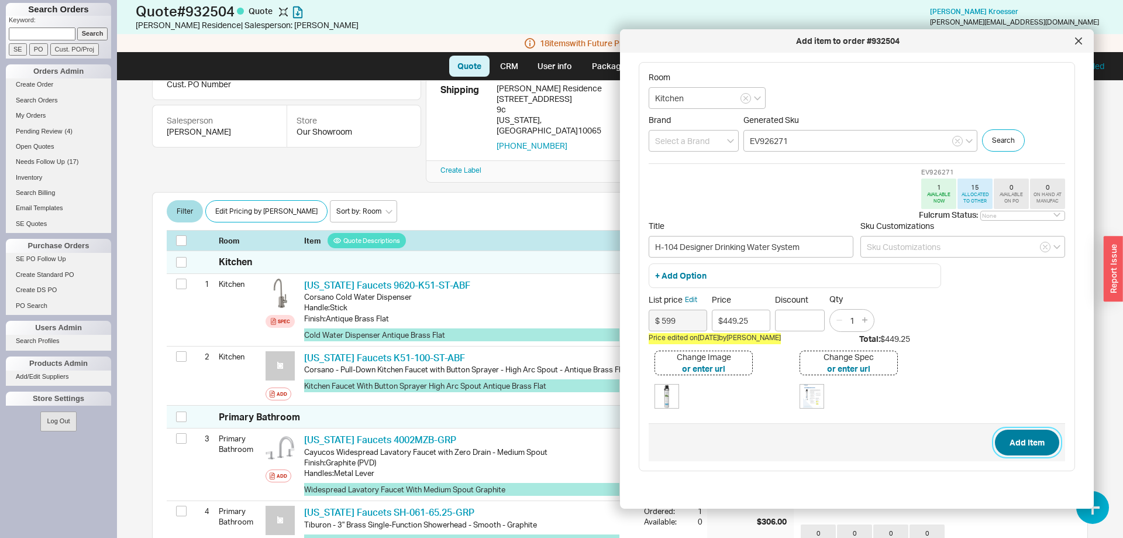
click at [1014, 442] on button "Add Item" at bounding box center [1027, 442] width 64 height 26
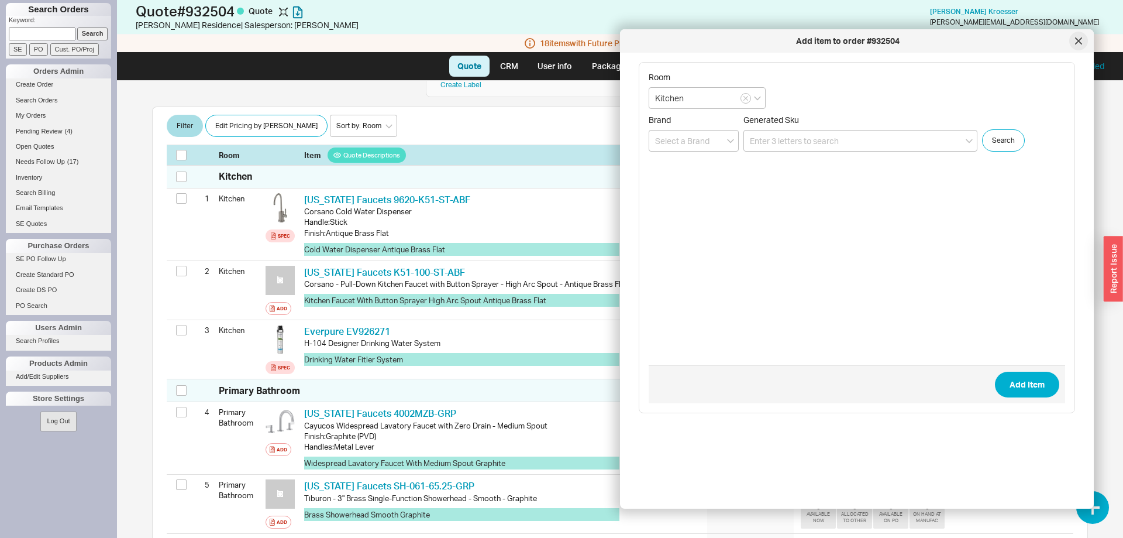
click at [1074, 43] on div at bounding box center [1079, 41] width 19 height 19
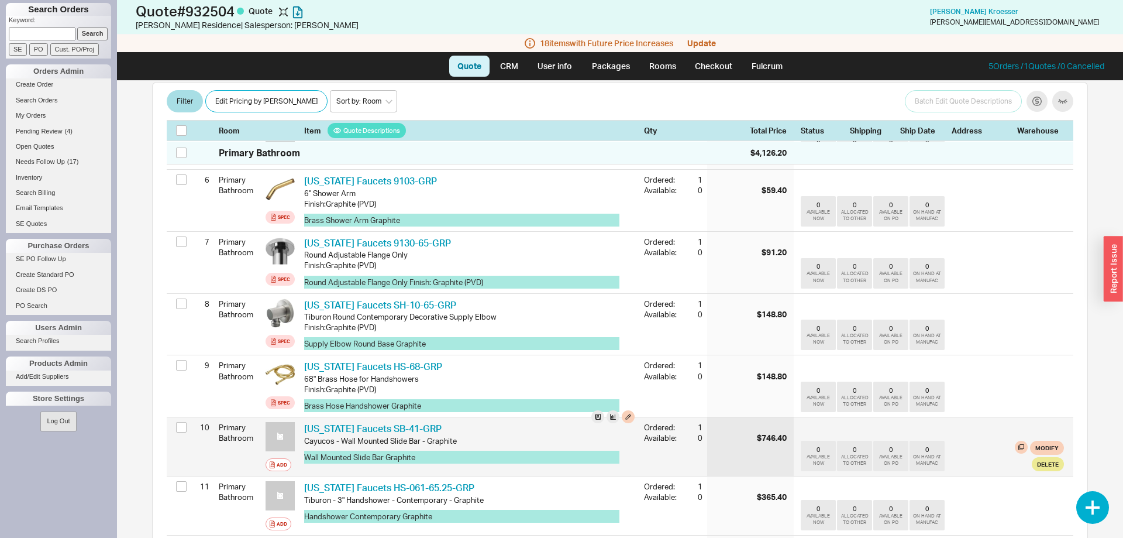
scroll to position [716, 0]
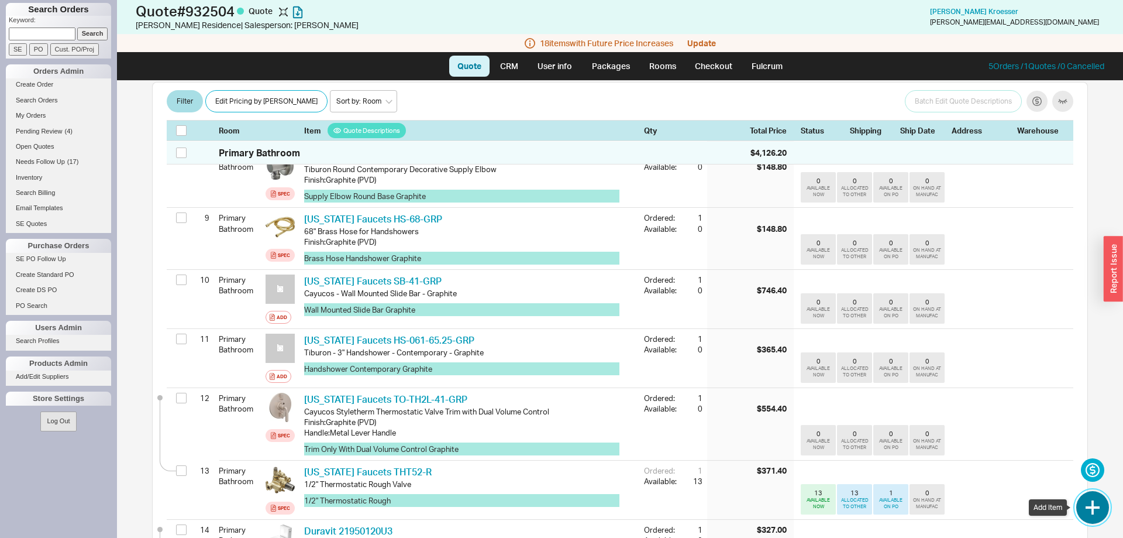
click at [1085, 505] on button "button" at bounding box center [1093, 507] width 33 height 33
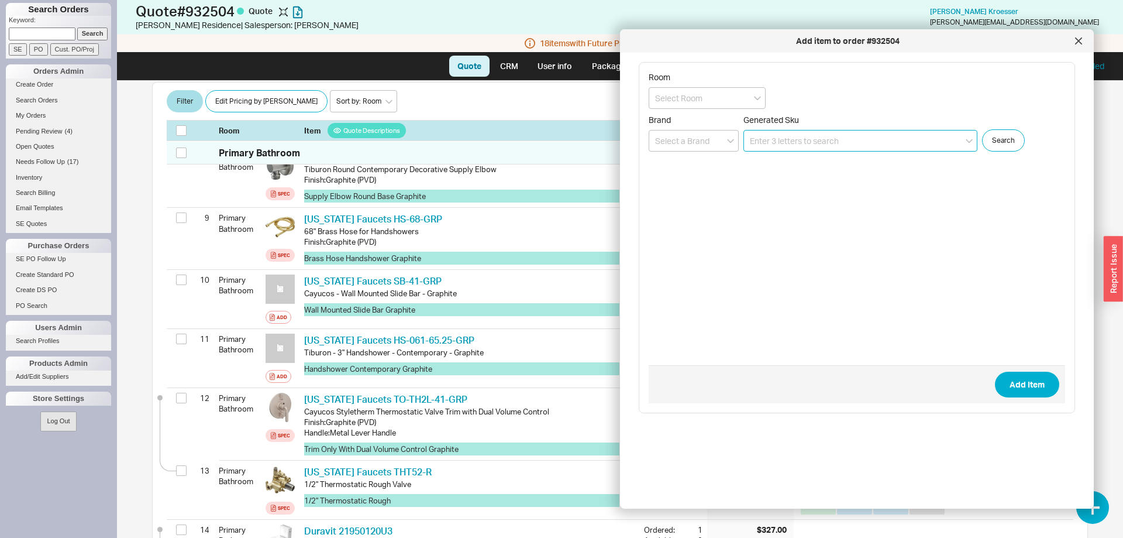
paste input "TO-TH2L-40-"
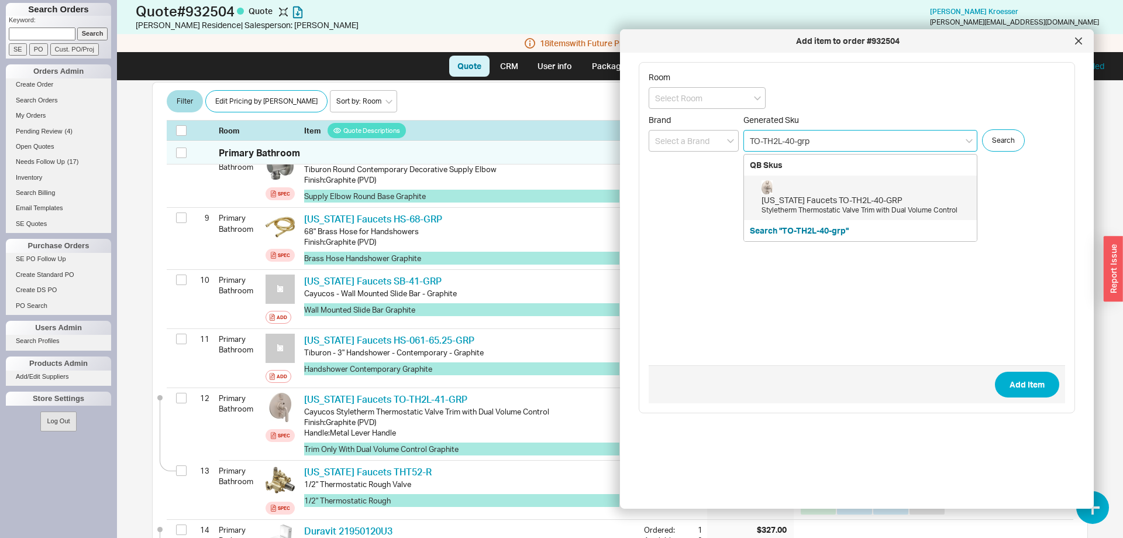
click at [811, 202] on div "[US_STATE] Faucets TO-TH2L-40-GRP" at bounding box center [866, 200] width 209 height 12
type input "TO-TH2L-40-GRP"
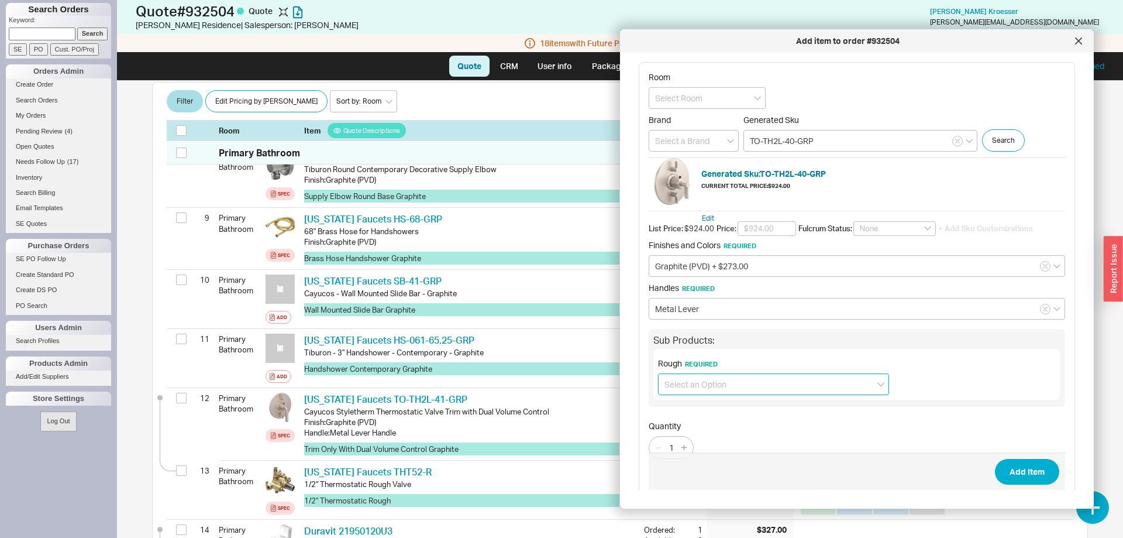
click at [697, 382] on input at bounding box center [773, 384] width 231 height 22
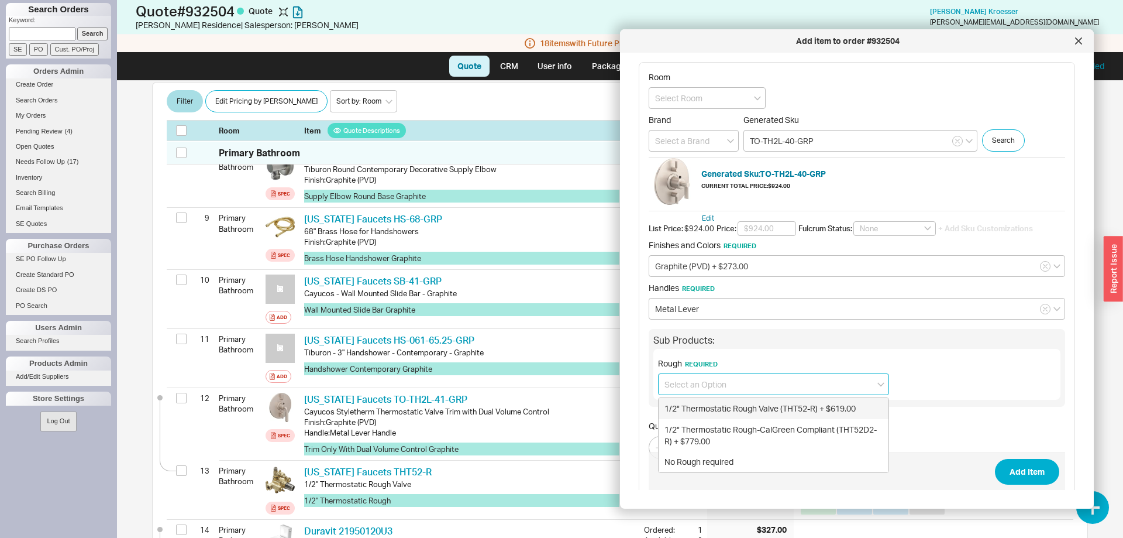
click at [779, 404] on div "1/2" Thermostatic Rough Valve (THT52-R) + $619.00" at bounding box center [774, 408] width 230 height 21
type input "1/2" Thermostatic Rough Valve (THT52-R) + $619.00"
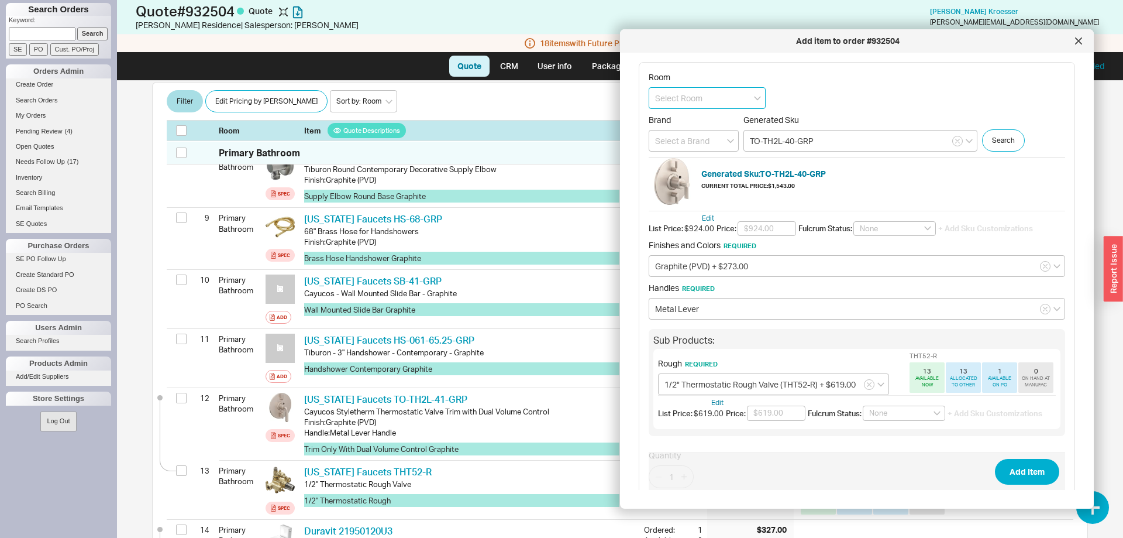
click at [696, 104] on input at bounding box center [707, 98] width 117 height 22
click at [694, 140] on div "Primary Bathroom" at bounding box center [707, 143] width 116 height 21
type input "Primary Bathroom"
click at [219, 98] on button "Edit Pricing by [PERSON_NAME]" at bounding box center [266, 102] width 122 height 22
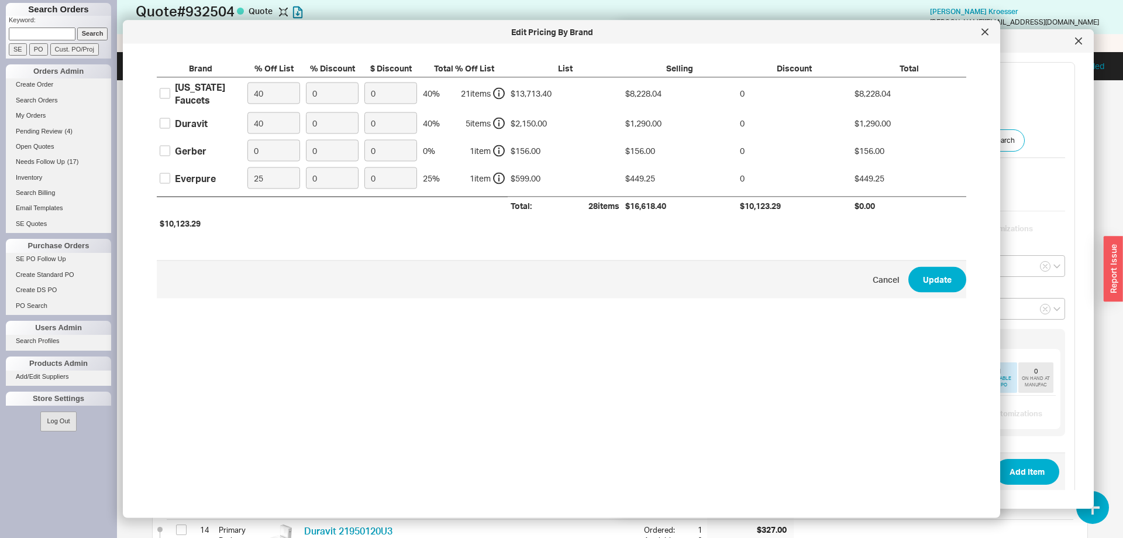
click at [981, 35] on div at bounding box center [985, 32] width 19 height 19
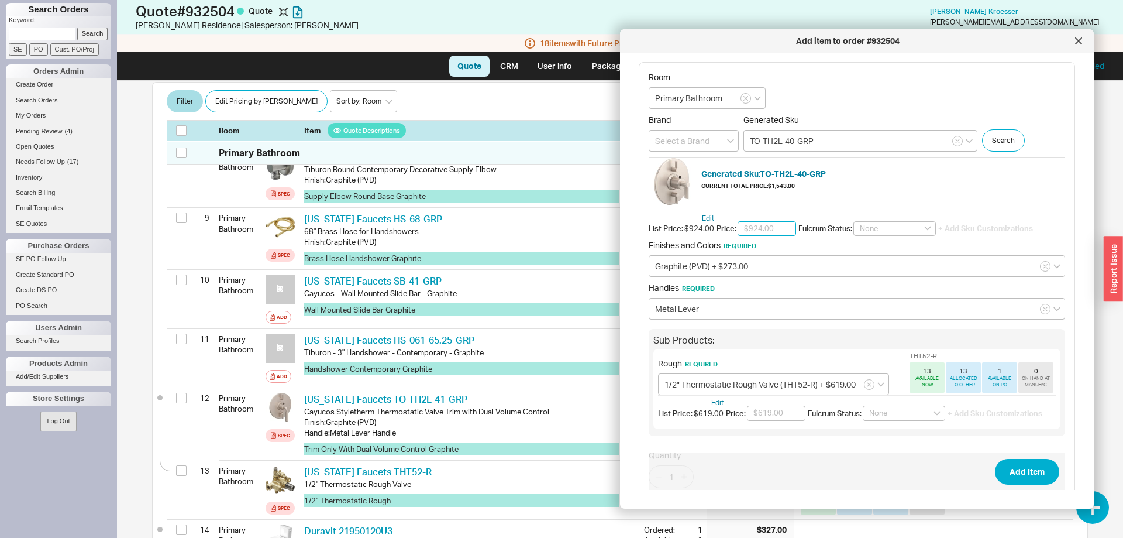
click at [786, 223] on input "text" at bounding box center [767, 228] width 59 height 15
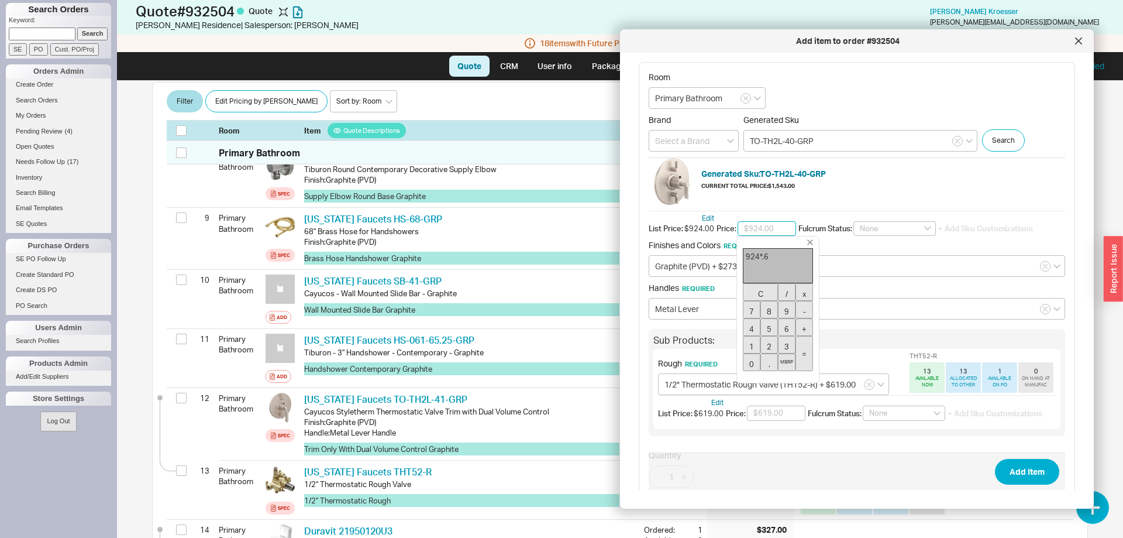
type input "$554.40"
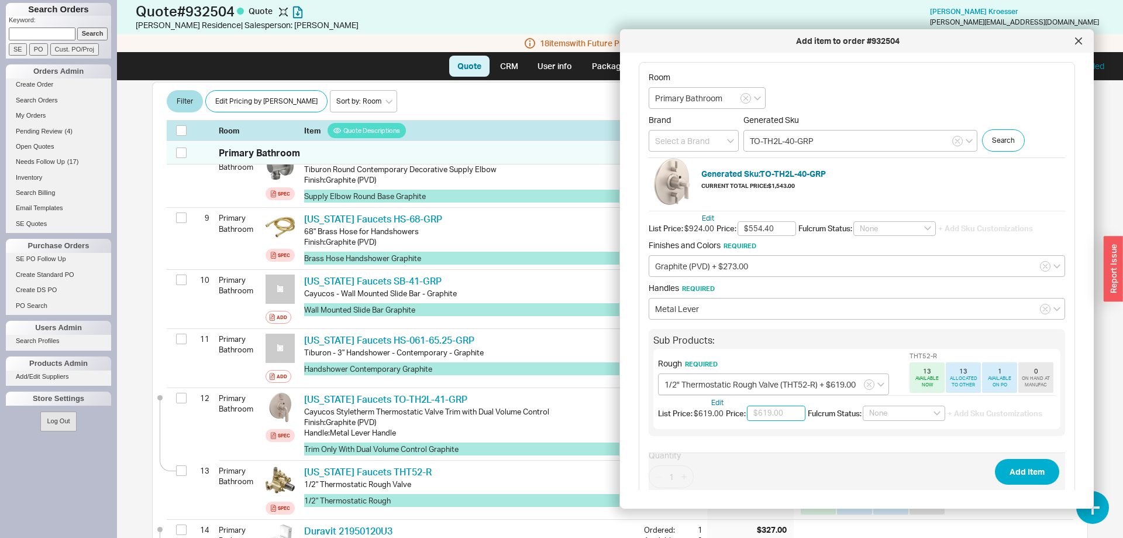
click at [790, 408] on input "text" at bounding box center [776, 412] width 59 height 15
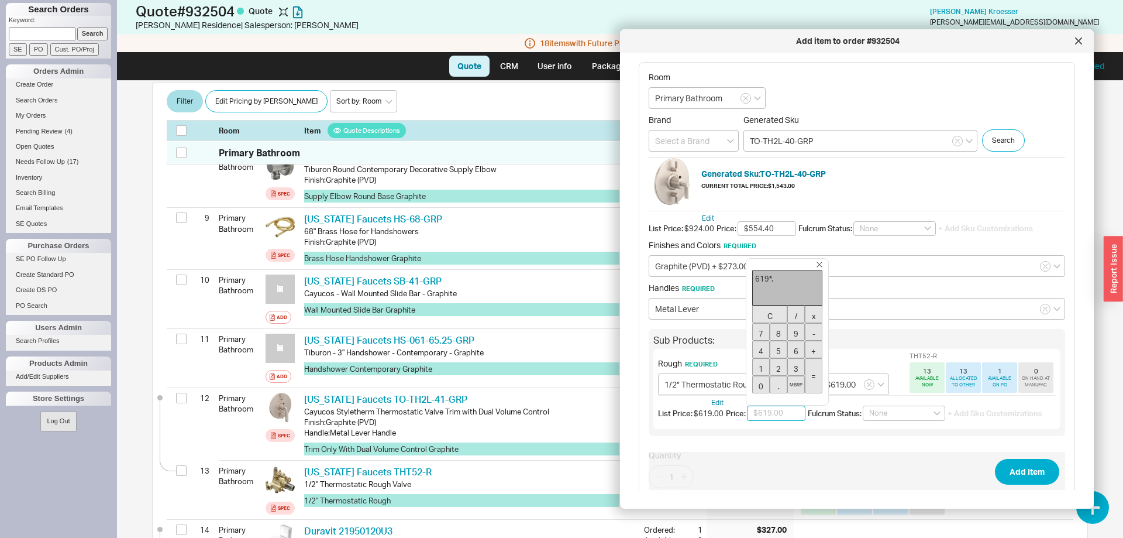
type input "$371.40"
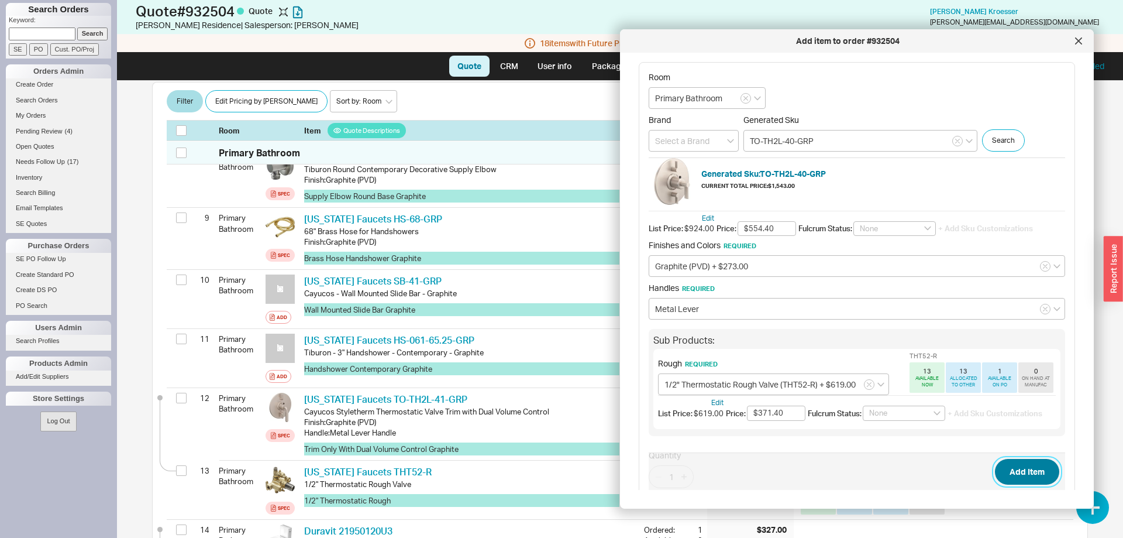
click at [1050, 482] on button "Add Item" at bounding box center [1027, 472] width 64 height 26
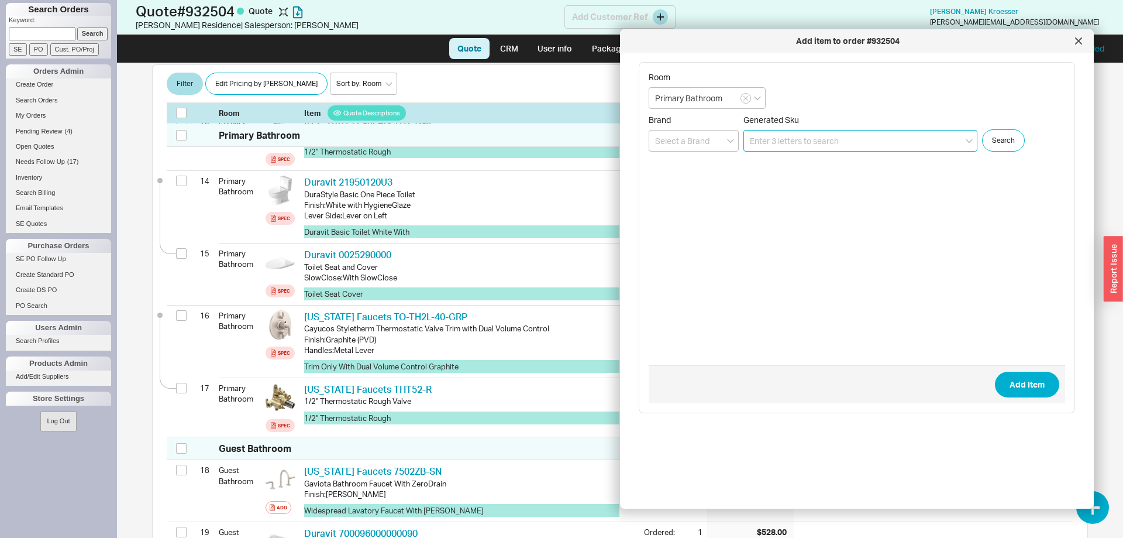
scroll to position [1057, 0]
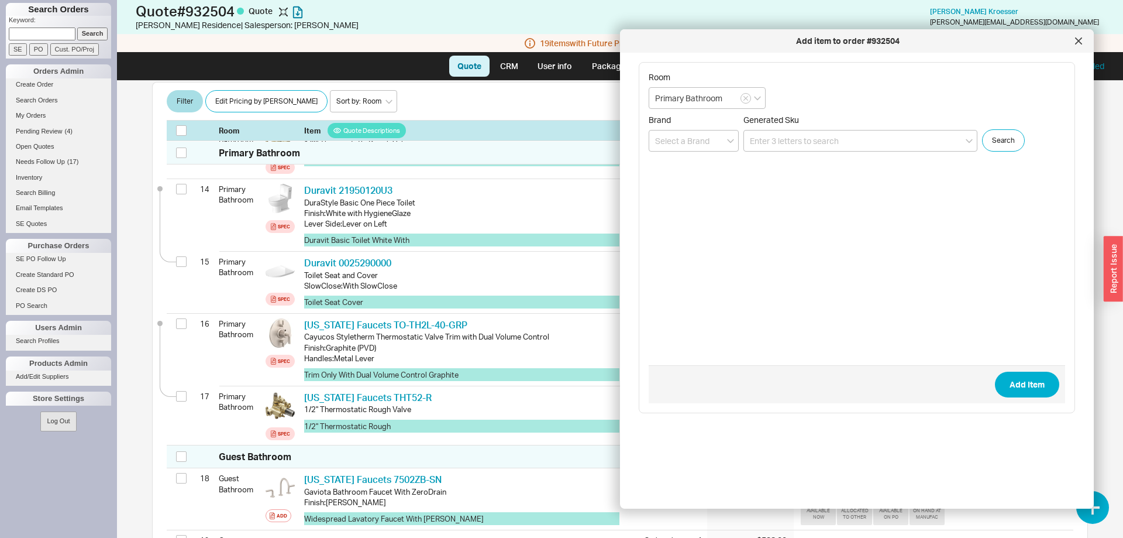
click at [1076, 45] on div at bounding box center [1079, 41] width 19 height 19
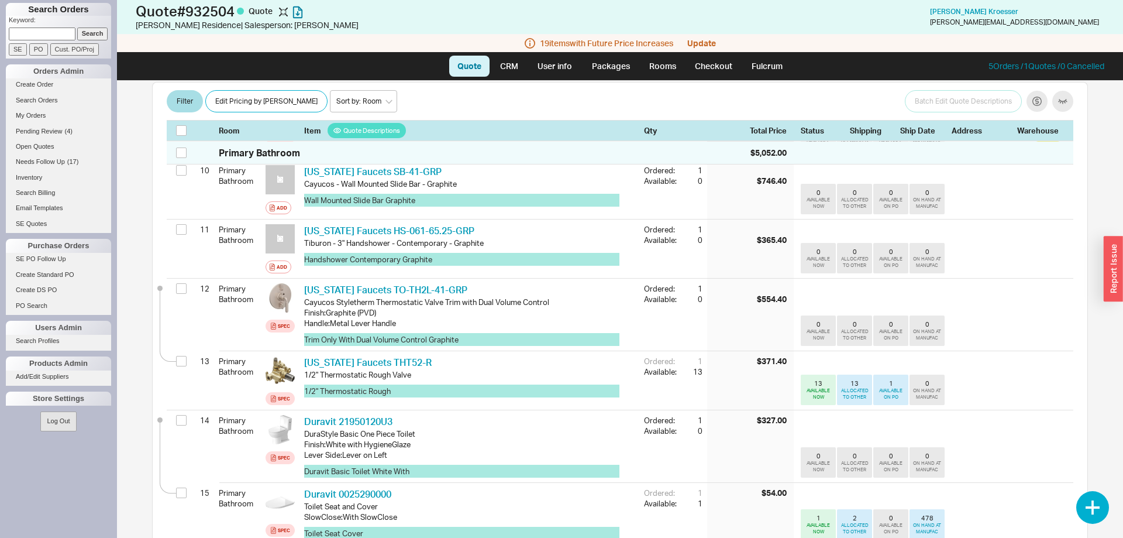
scroll to position [699, 0]
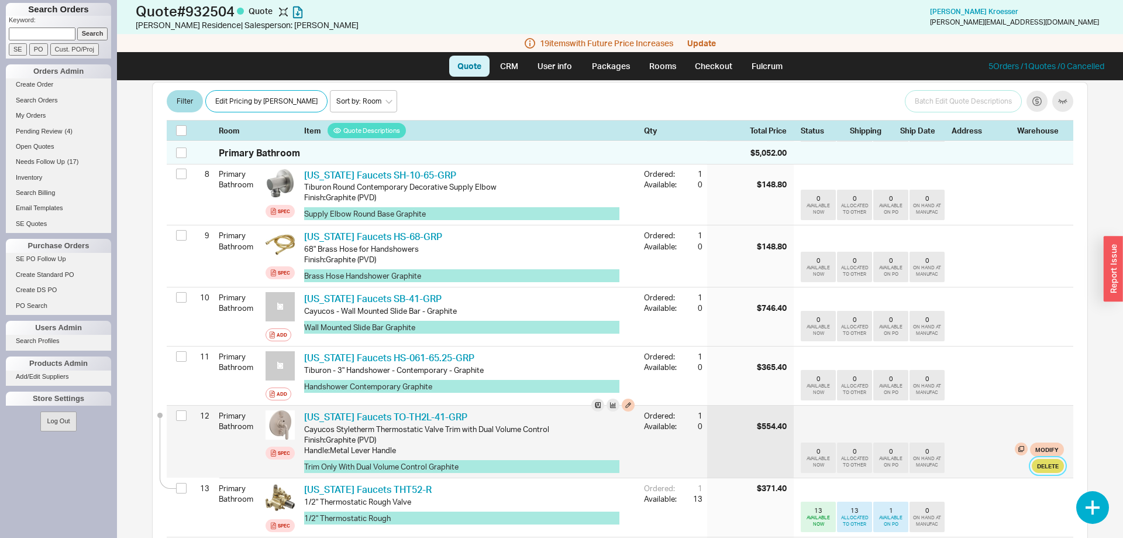
click at [1050, 459] on button "Delete" at bounding box center [1048, 466] width 32 height 14
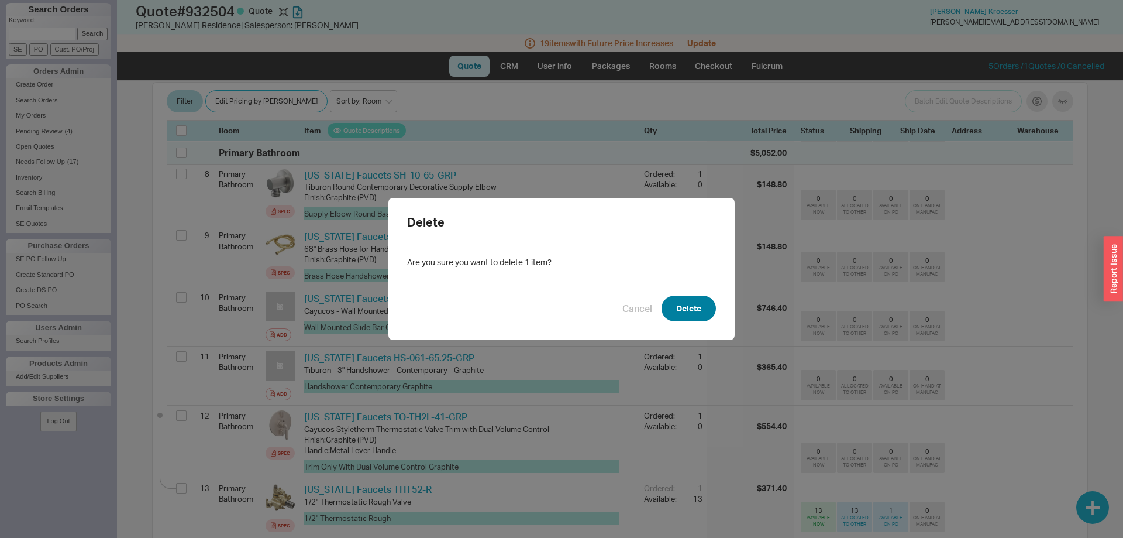
click at [692, 311] on button "Delete" at bounding box center [689, 308] width 54 height 26
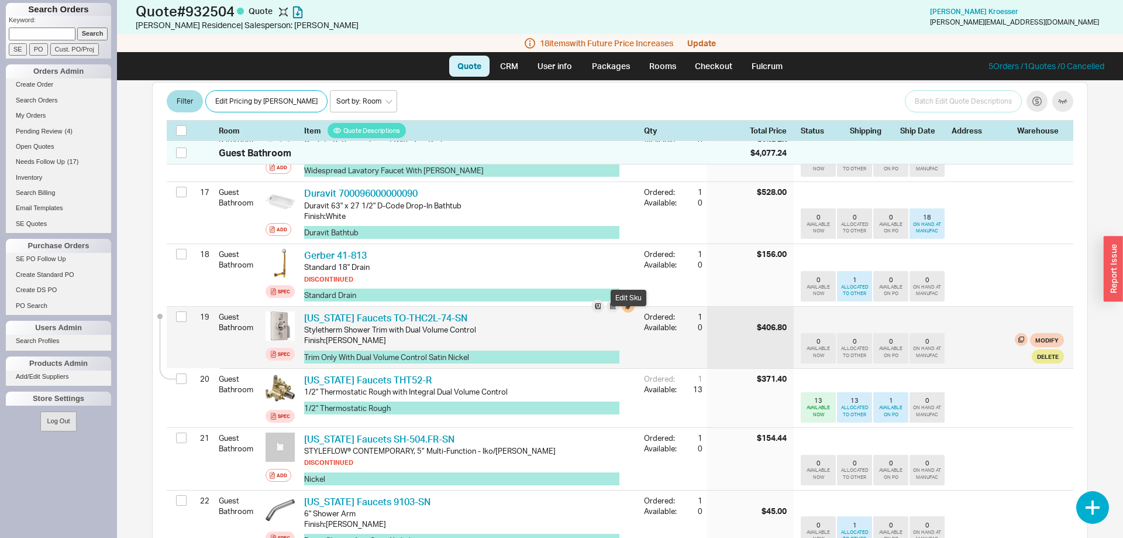
scroll to position [1213, 0]
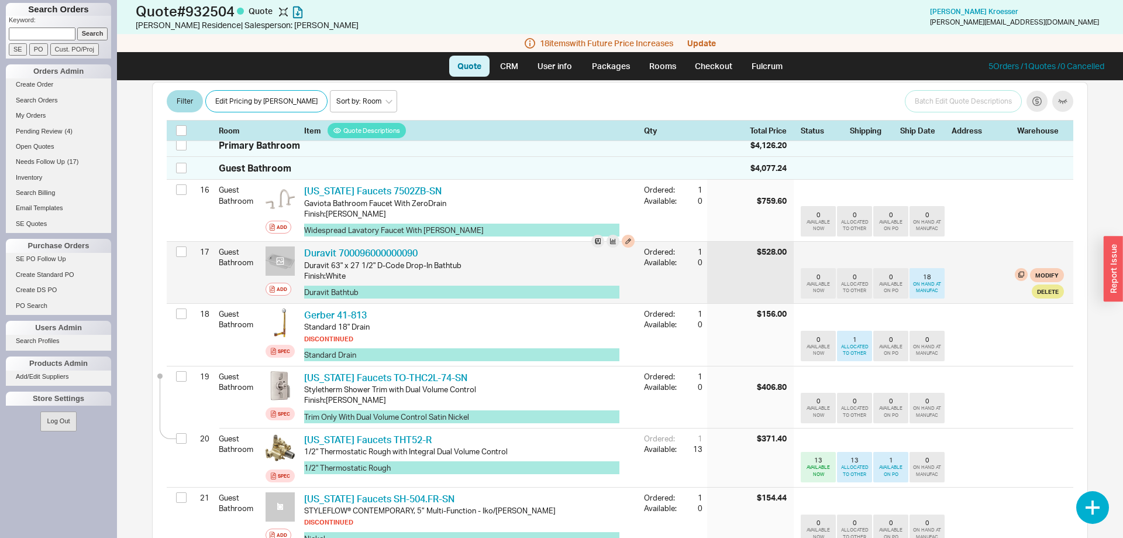
click at [290, 246] on div at bounding box center [280, 260] width 29 height 29
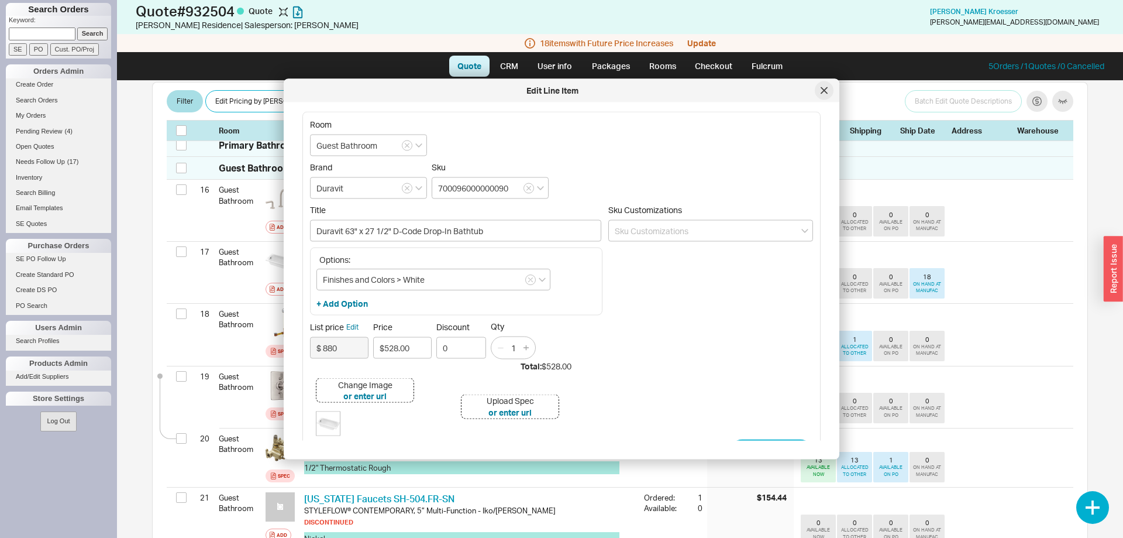
click at [818, 88] on div at bounding box center [824, 90] width 19 height 19
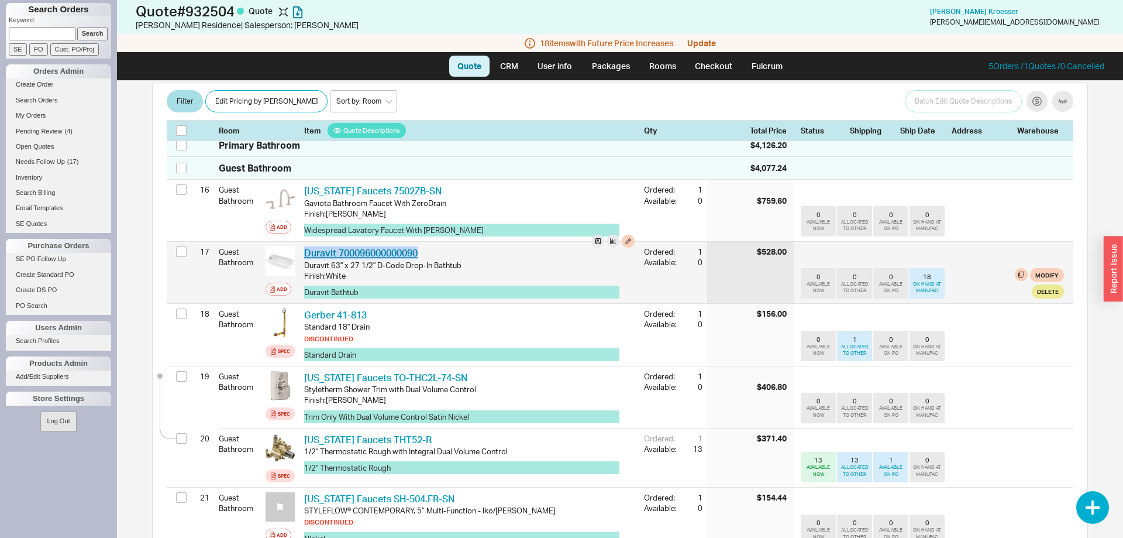
drag, startPoint x: 436, startPoint y: 221, endPoint x: 305, endPoint y: 224, distance: 131.1
click at [305, 246] on div "Duravit 700096000000090 DRV 700096000000090" at bounding box center [469, 252] width 331 height 13
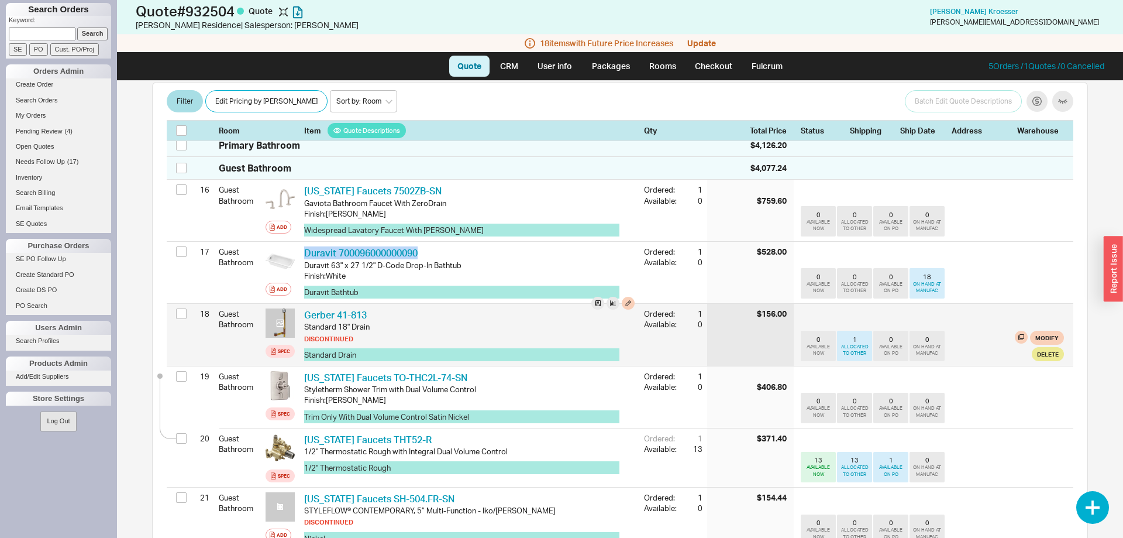
click at [291, 308] on div at bounding box center [280, 322] width 29 height 29
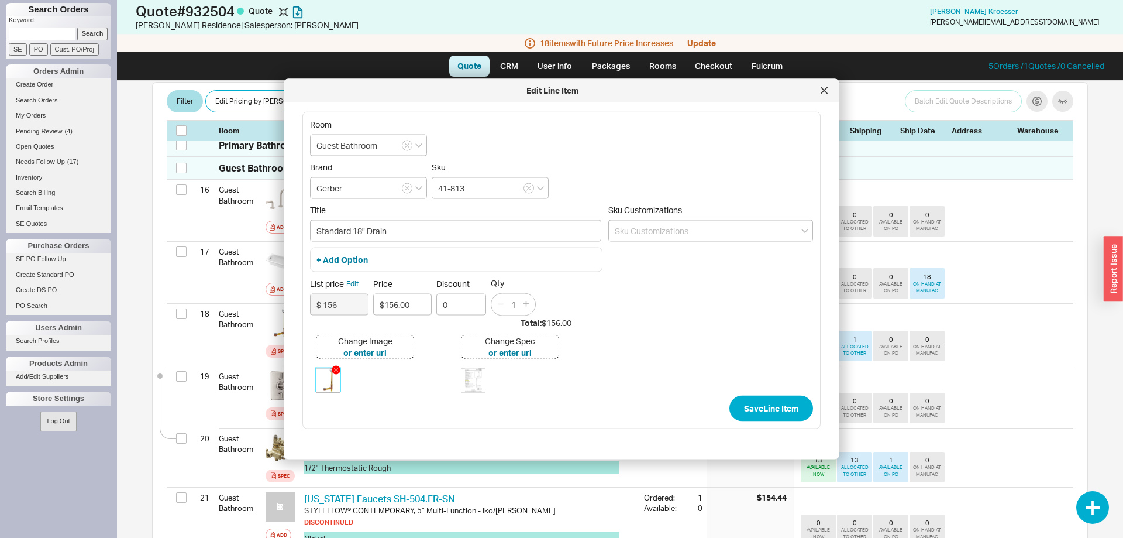
click at [338, 380] on img at bounding box center [328, 379] width 23 height 23
click at [825, 85] on div at bounding box center [824, 90] width 19 height 19
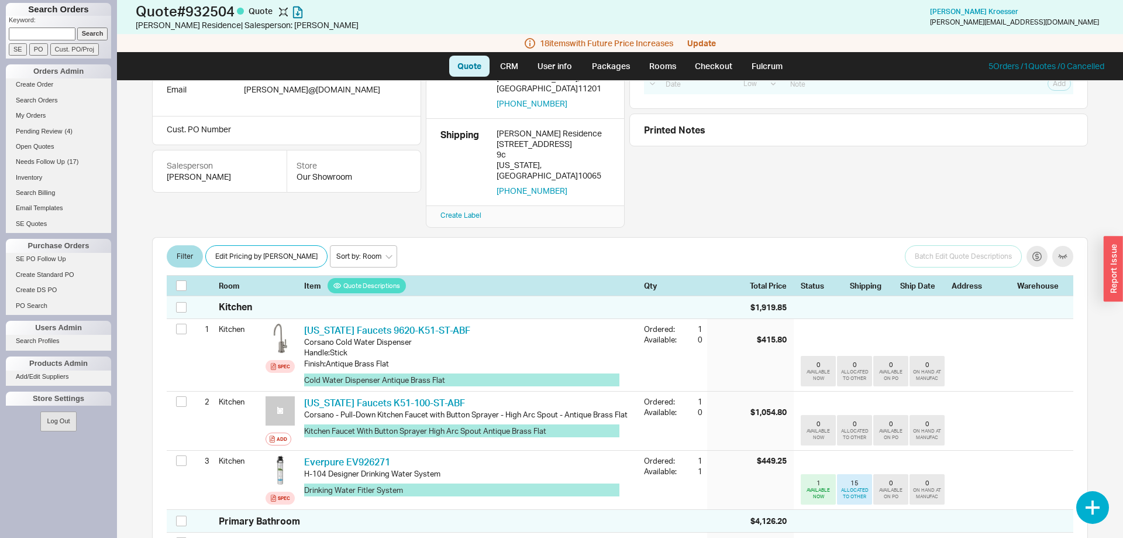
scroll to position [0, 0]
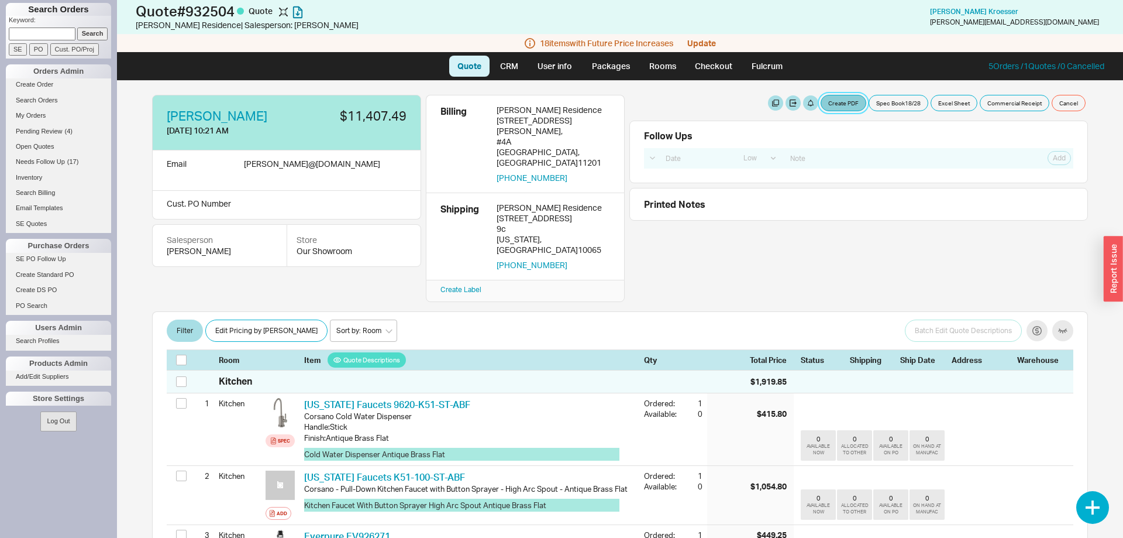
click at [837, 103] on button "Create PDF" at bounding box center [844, 103] width 46 height 16
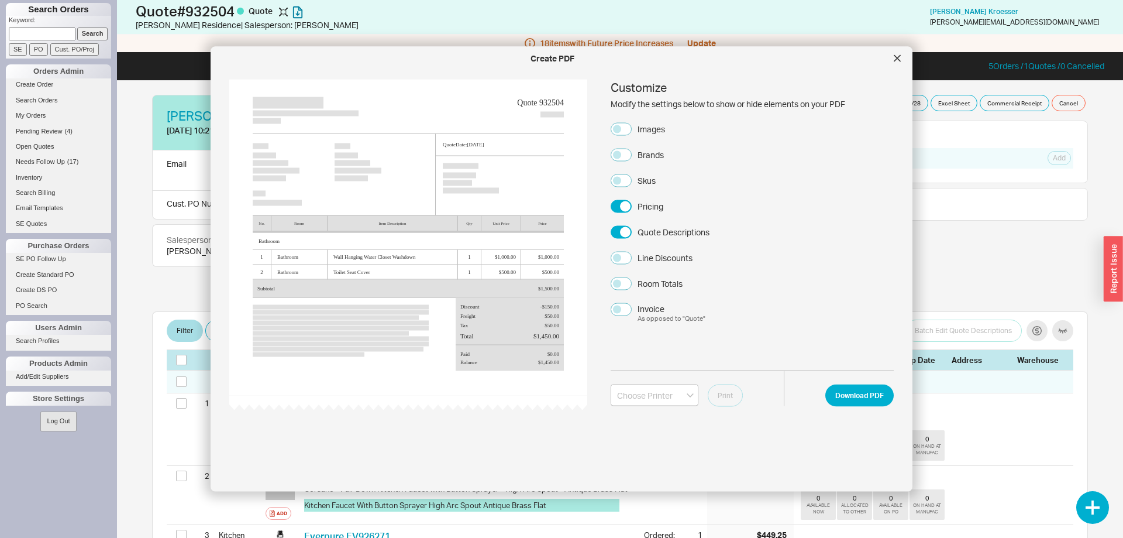
click at [652, 131] on div "Images" at bounding box center [651, 129] width 27 height 12
click at [632, 131] on button "Images" at bounding box center [621, 128] width 21 height 13
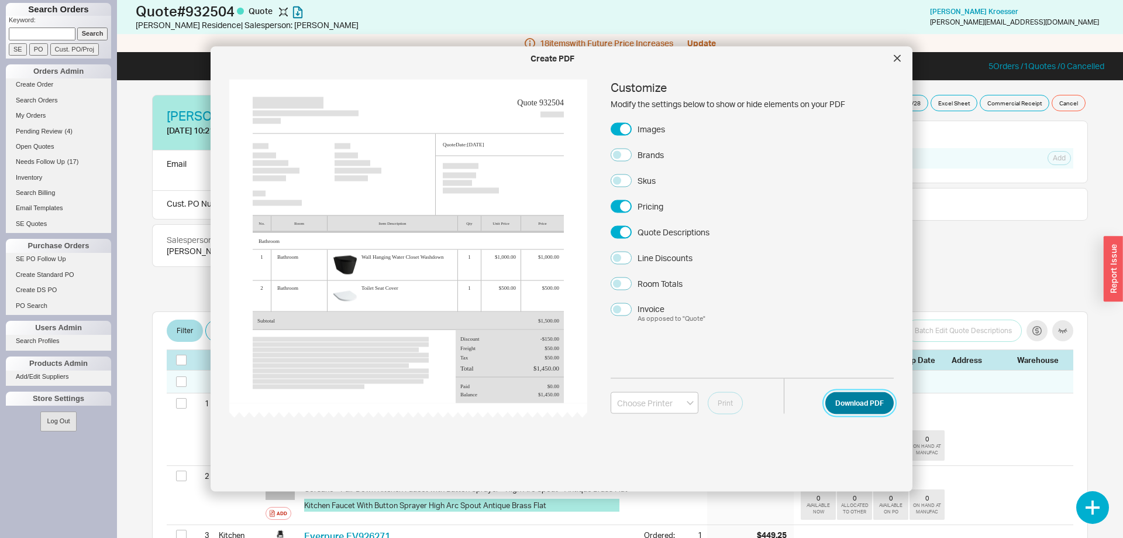
click at [845, 412] on button "Download PDF" at bounding box center [860, 402] width 68 height 22
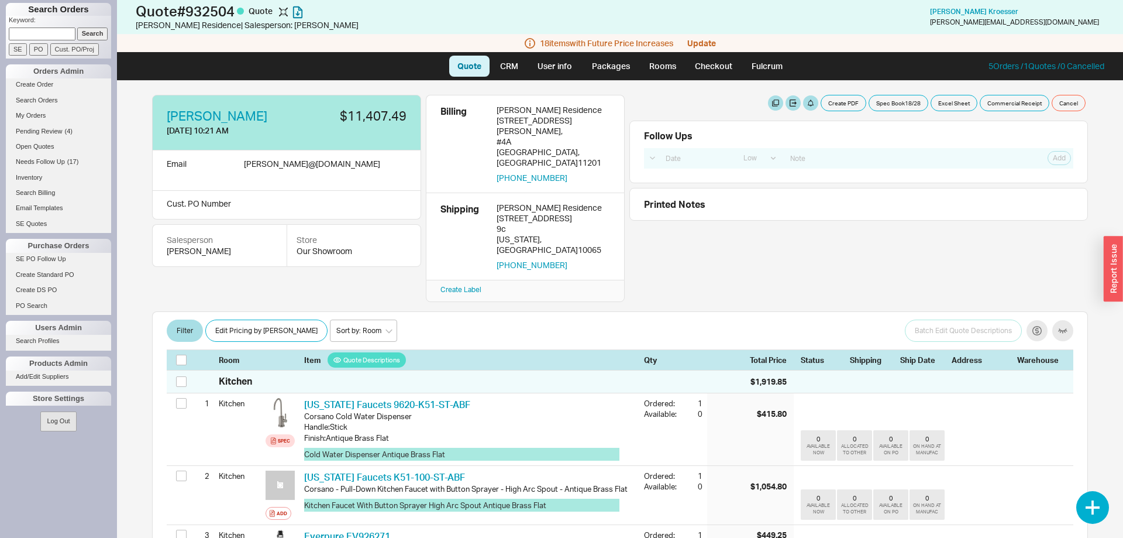
click at [244, 313] on div "Filter Edit Pricing by Brand Sort by: Room Sort by: Brand Sort by: Date Batch E…" at bounding box center [620, 340] width 936 height 59
click at [245, 319] on button "Edit Pricing by [PERSON_NAME]" at bounding box center [266, 330] width 122 height 22
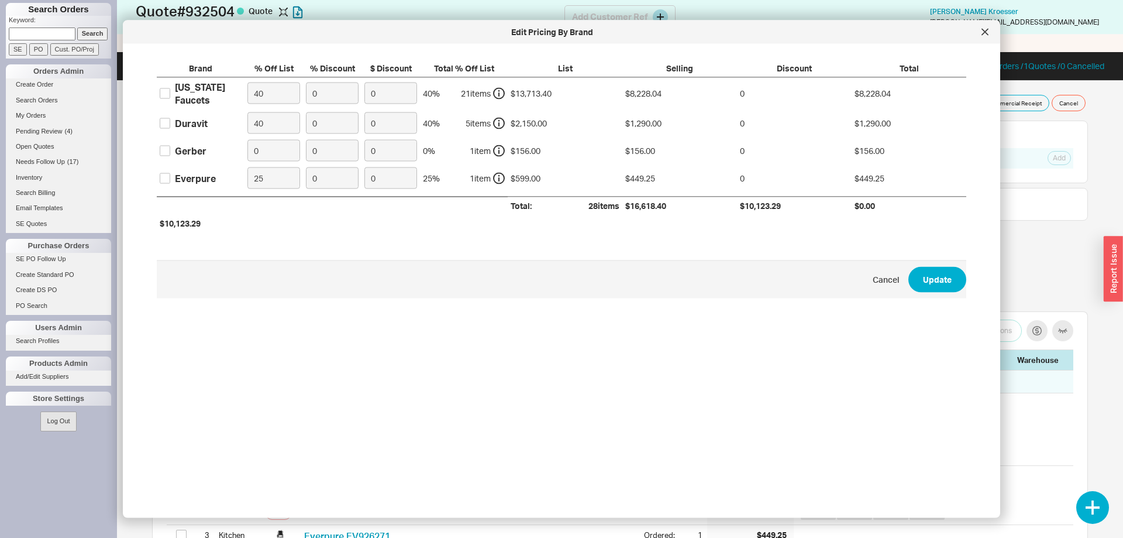
click at [991, 35] on div at bounding box center [985, 32] width 19 height 19
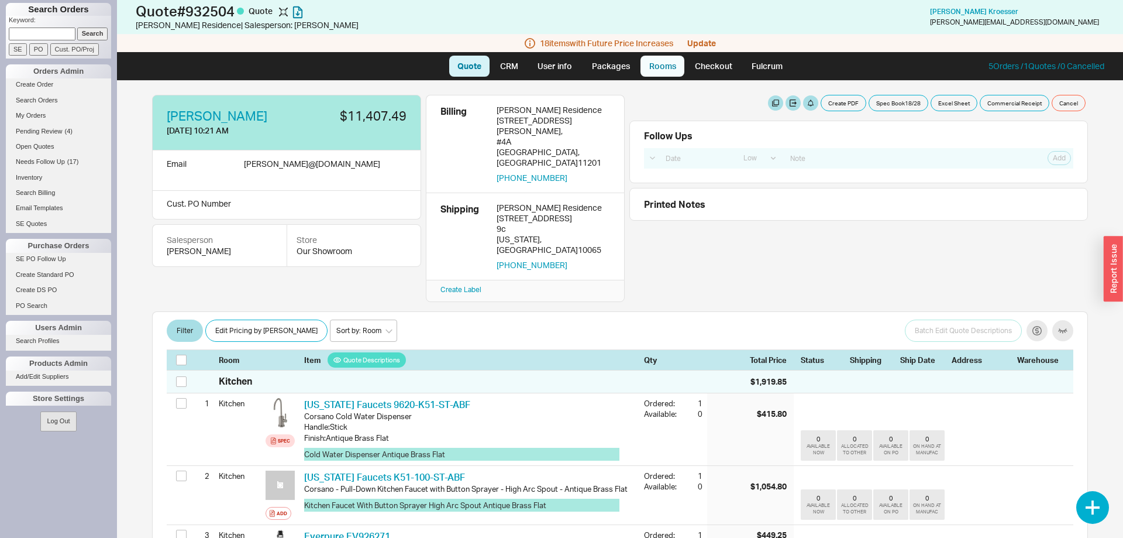
click at [668, 66] on link "Rooms" at bounding box center [663, 66] width 44 height 21
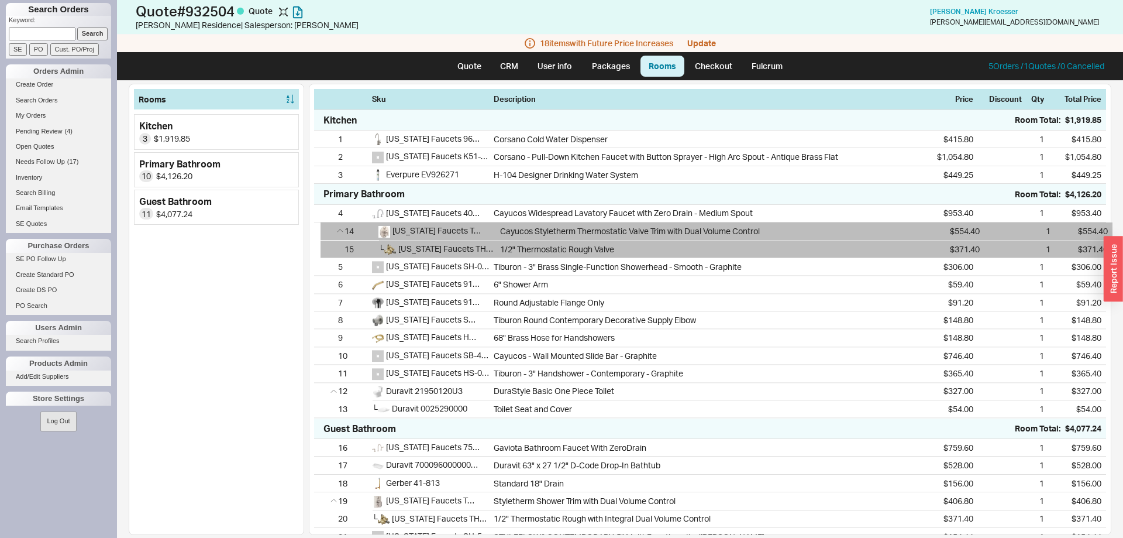
drag, startPoint x: 323, startPoint y: 391, endPoint x: 331, endPoint y: 225, distance: 166.3
click at [331, 225] on div "4 [US_STATE] Faucets 4002MZB-GRP Cayucos Widespread Lavatory Faucet with Zero D…" at bounding box center [710, 312] width 792 height 214
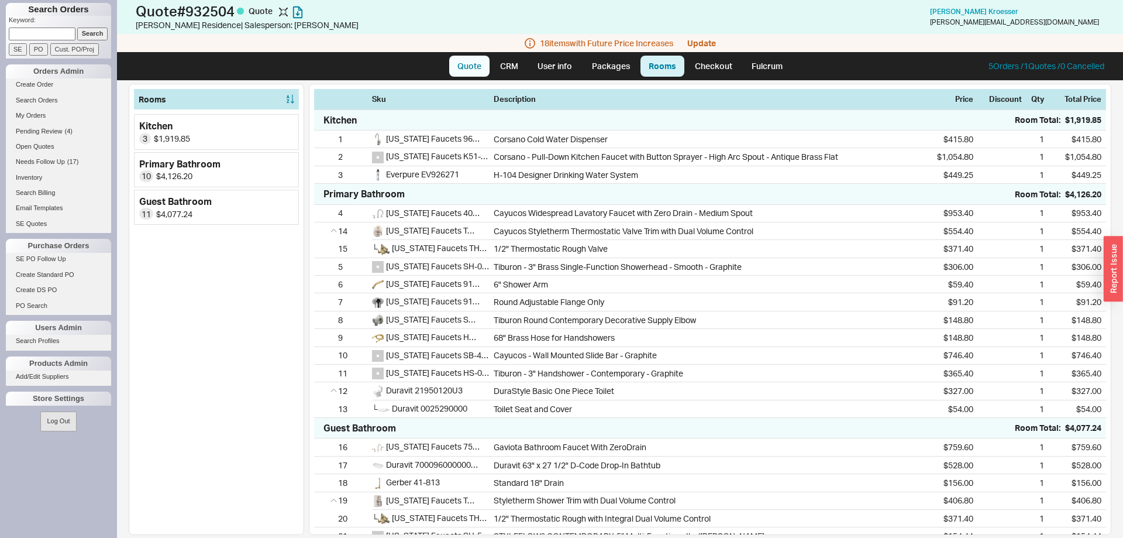
click at [475, 67] on link "Quote" at bounding box center [469, 66] width 40 height 21
select select "LOW"
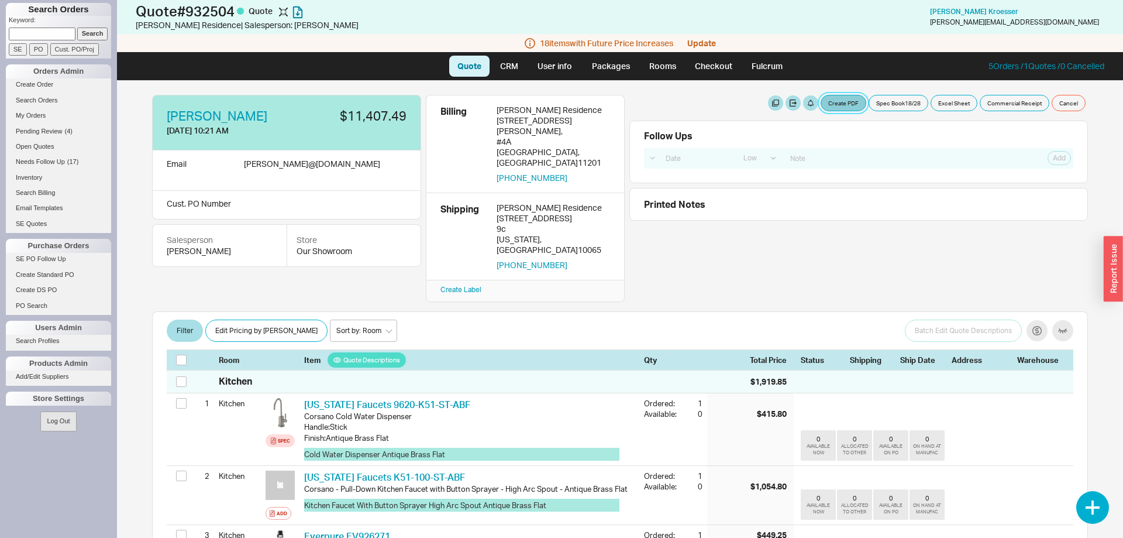
click at [856, 102] on button "Create PDF" at bounding box center [844, 103] width 46 height 16
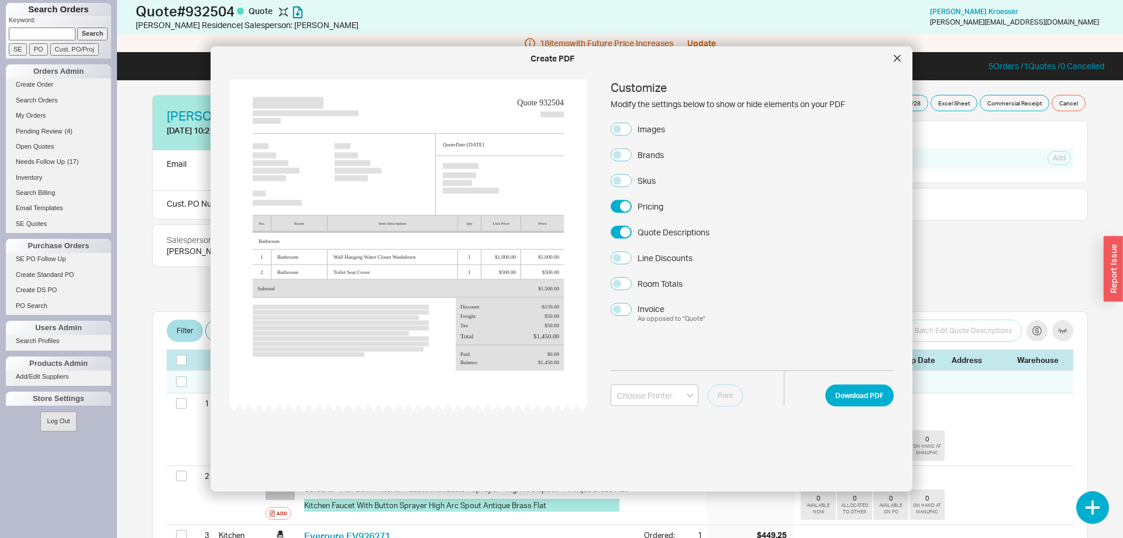
click at [654, 126] on div "Images" at bounding box center [651, 129] width 27 height 12
click at [632, 126] on button "Images" at bounding box center [621, 128] width 21 height 13
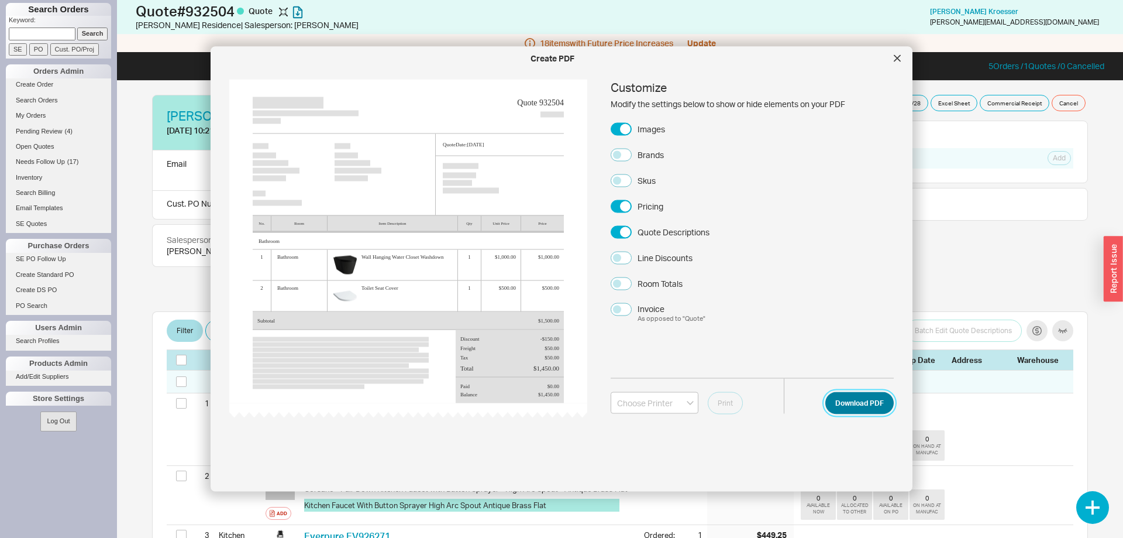
click at [862, 398] on button "Download PDF" at bounding box center [860, 402] width 68 height 22
